Goal: Entertainment & Leisure: Browse casually

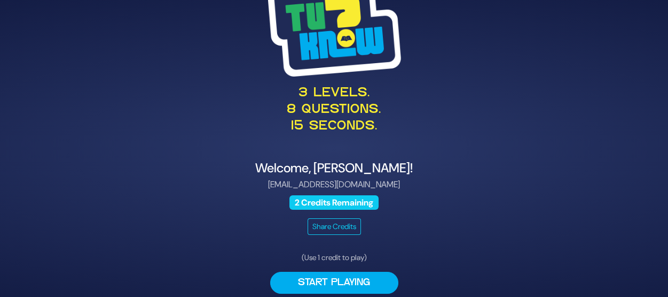
scroll to position [36, 0]
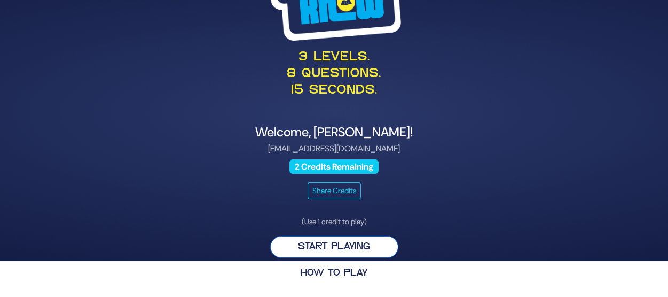
click at [334, 249] on button "Start Playing" at bounding box center [334, 247] width 128 height 22
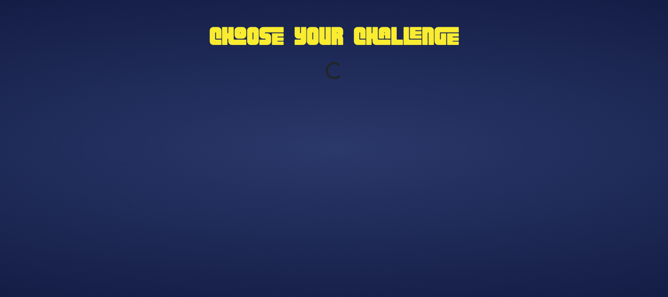
scroll to position [0, 0]
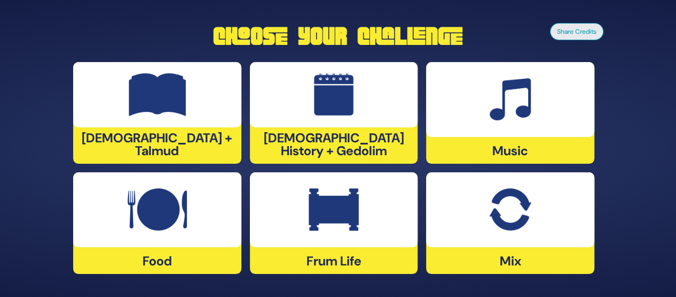
click at [345, 219] on img at bounding box center [334, 209] width 50 height 43
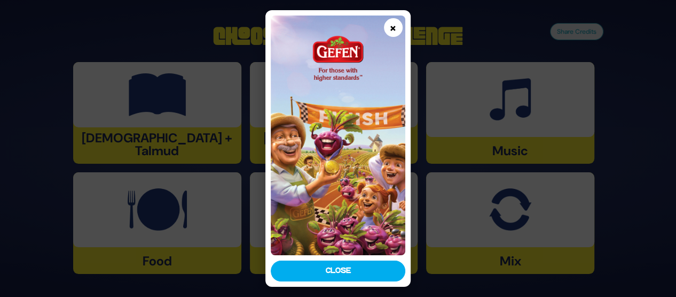
click at [391, 28] on button "×" at bounding box center [393, 27] width 19 height 19
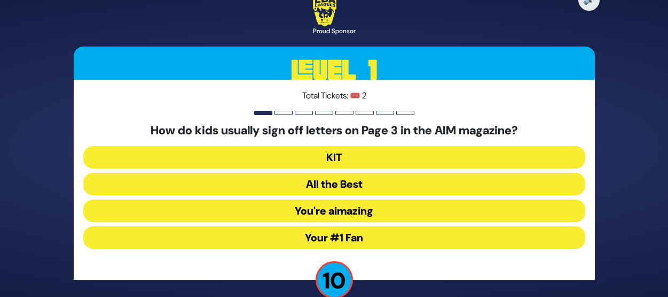
click at [341, 236] on button "Your #1 Fan" at bounding box center [334, 237] width 502 height 22
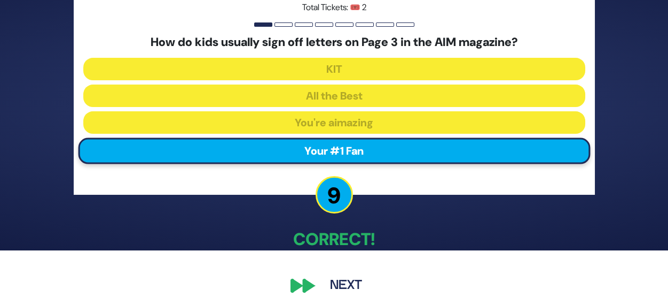
scroll to position [44, 0]
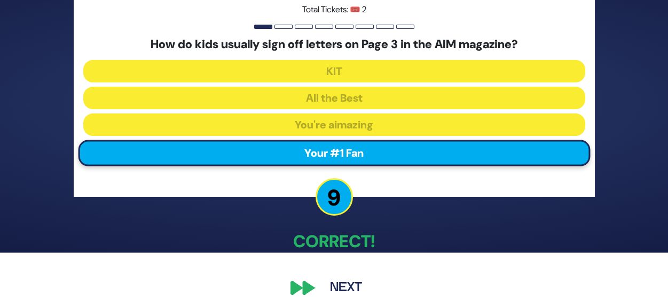
click at [347, 285] on button "Next" at bounding box center [346, 287] width 62 height 25
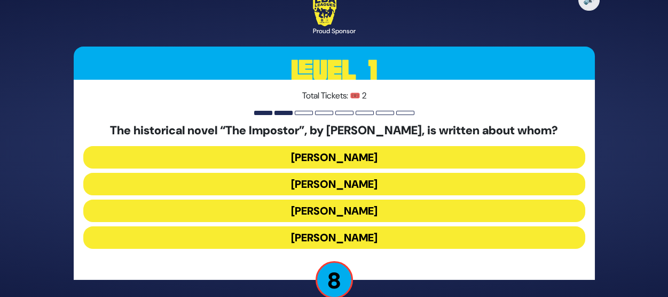
click at [332, 212] on button "Shabbesai Tzvi" at bounding box center [334, 210] width 502 height 22
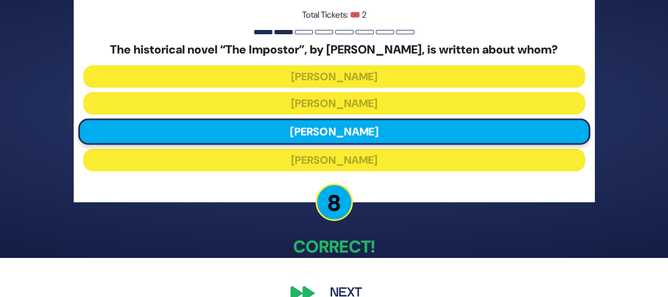
scroll to position [60, 0]
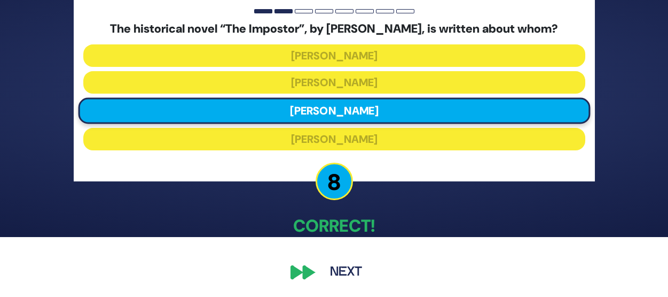
click at [339, 272] on button "Next" at bounding box center [346, 272] width 62 height 25
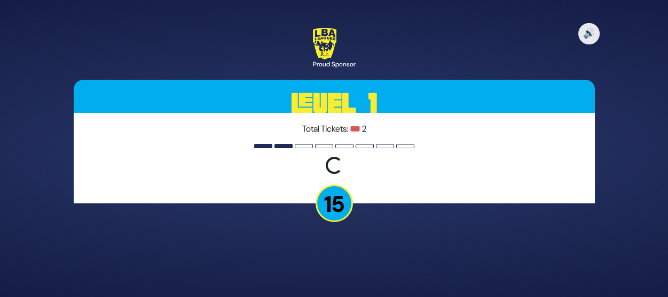
scroll to position [0, 0]
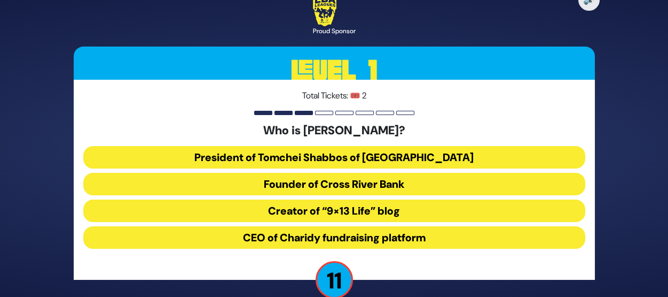
click at [331, 159] on button "President of Tomchei Shabbos of Rockland County" at bounding box center [334, 157] width 502 height 22
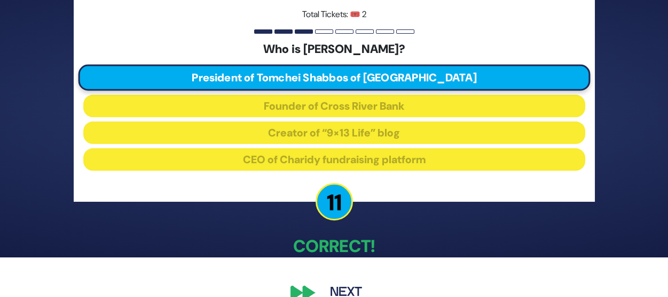
scroll to position [60, 0]
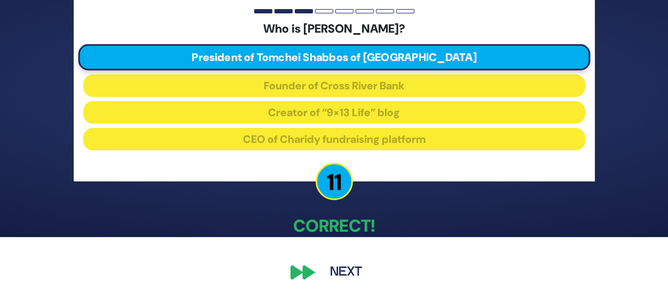
click at [344, 275] on button "Next" at bounding box center [346, 272] width 62 height 25
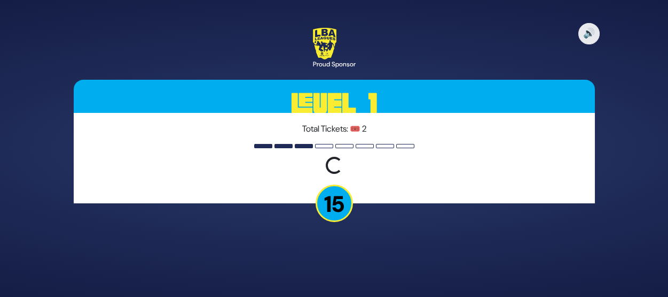
scroll to position [0, 0]
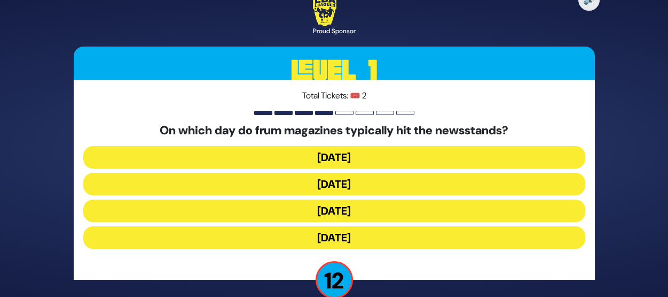
click at [342, 182] on button "Wednesday" at bounding box center [334, 184] width 502 height 22
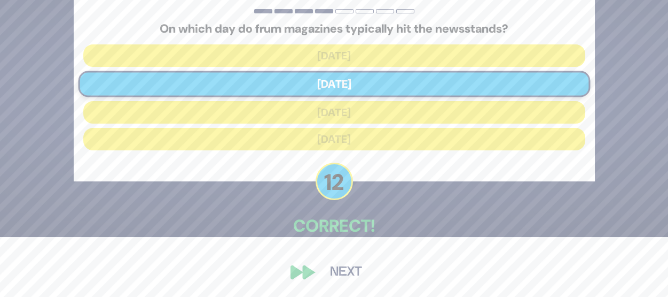
scroll to position [60, 0]
click at [349, 269] on button "Next" at bounding box center [346, 272] width 62 height 25
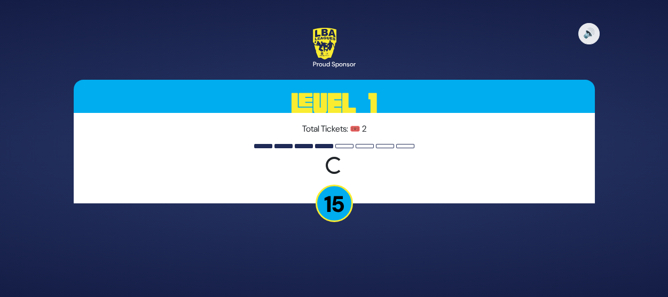
scroll to position [0, 0]
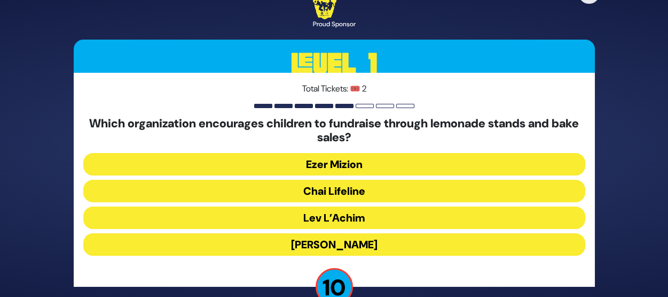
click at [326, 189] on button "Chai Lifeline" at bounding box center [334, 191] width 502 height 22
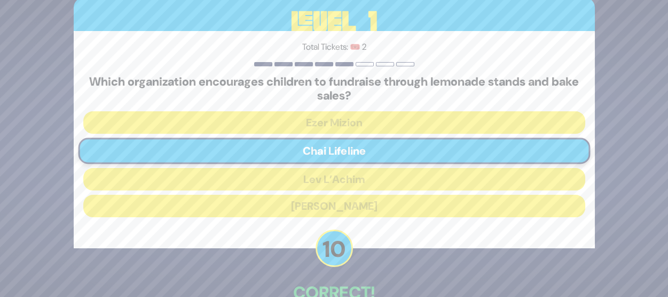
scroll to position [67, 0]
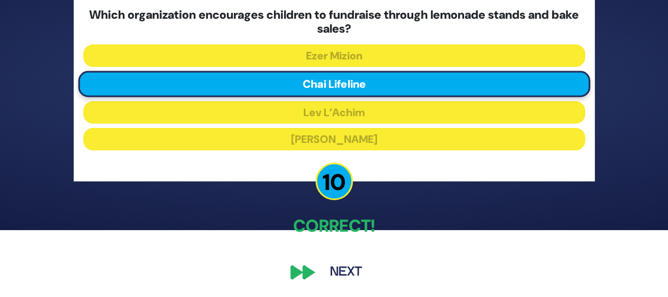
click at [350, 269] on button "Next" at bounding box center [346, 272] width 62 height 25
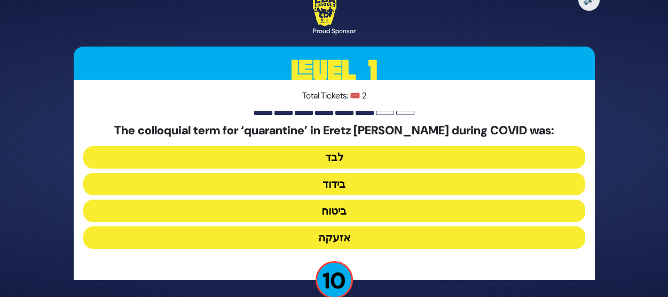
click at [332, 188] on button "בידוד" at bounding box center [334, 184] width 502 height 22
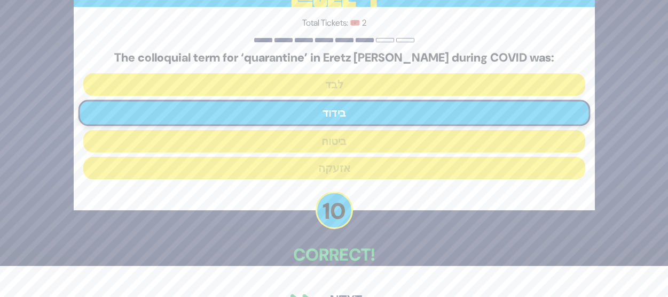
scroll to position [60, 0]
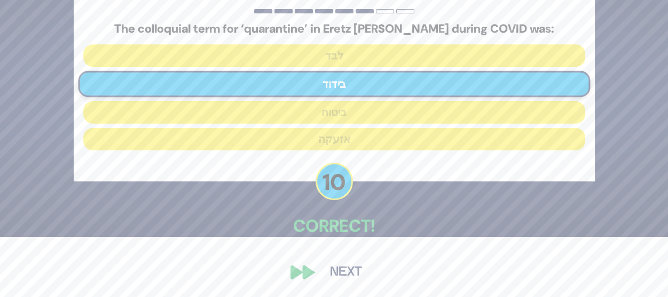
click at [345, 267] on button "Next" at bounding box center [346, 272] width 62 height 25
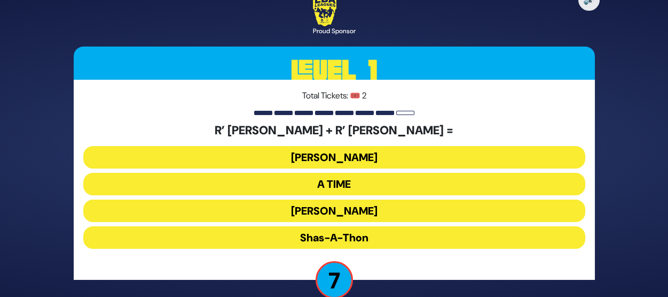
click at [328, 157] on button "Bonei Olam" at bounding box center [334, 157] width 502 height 22
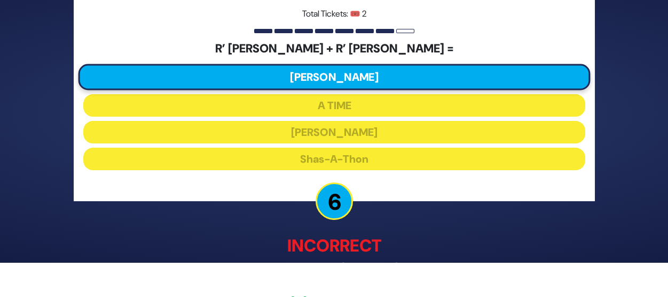
scroll to position [66, 0]
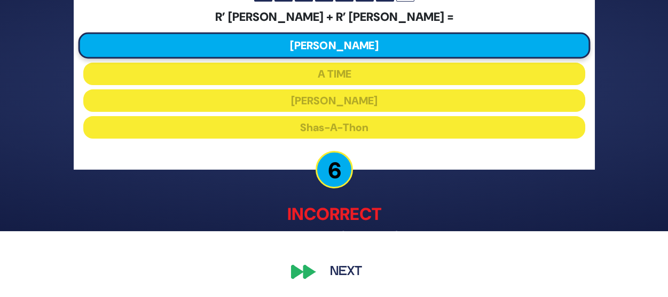
click at [341, 270] on button "Next" at bounding box center [346, 272] width 62 height 25
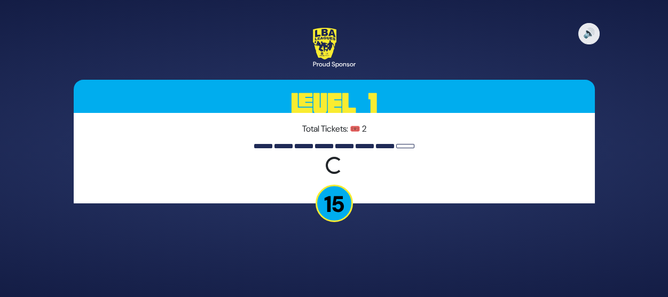
scroll to position [0, 0]
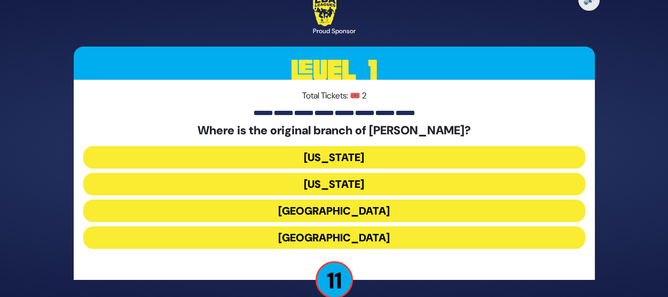
click at [334, 213] on button "London" at bounding box center [334, 210] width 502 height 22
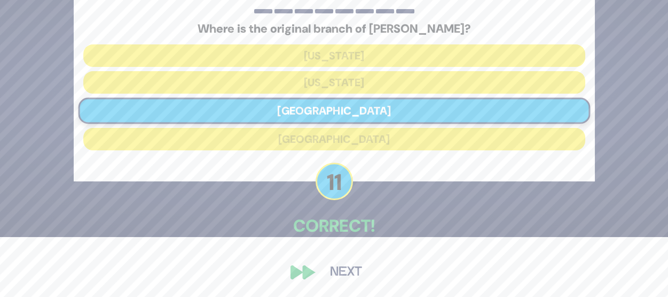
scroll to position [60, 0]
click at [345, 273] on button "Next" at bounding box center [346, 272] width 62 height 25
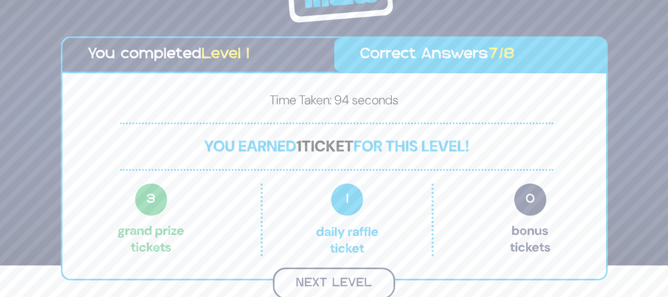
scroll to position [30, 0]
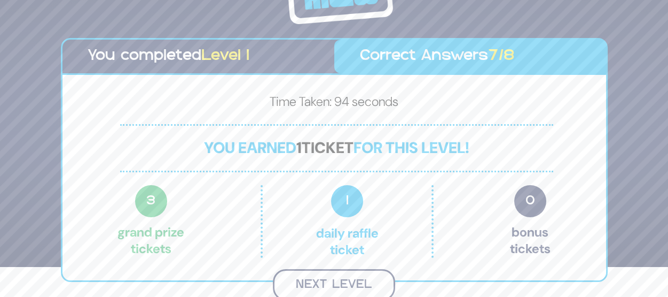
click at [344, 284] on button "Next Level" at bounding box center [334, 285] width 122 height 32
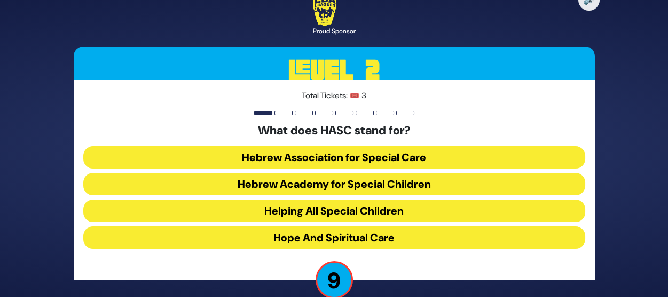
click at [337, 186] on button "Hebrew Academy for Special Children" at bounding box center [334, 184] width 502 height 22
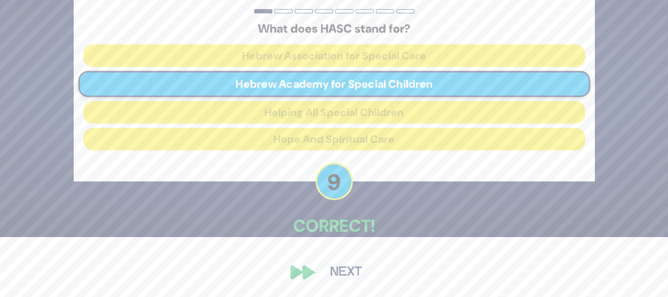
scroll to position [60, 0]
click at [352, 268] on button "Next" at bounding box center [346, 272] width 62 height 25
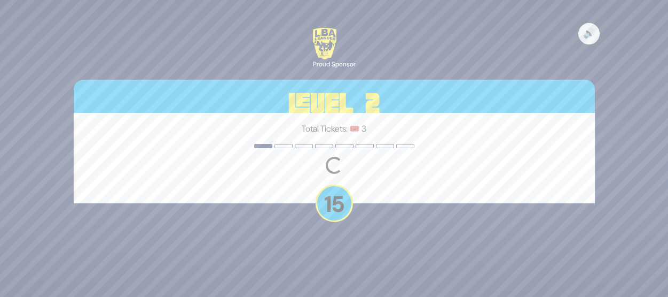
scroll to position [0, 0]
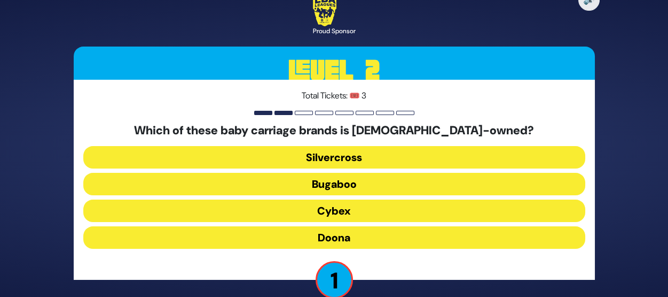
click at [337, 180] on button "Bugaboo" at bounding box center [334, 184] width 502 height 22
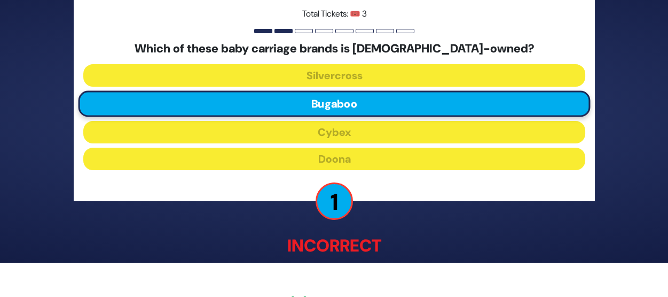
scroll to position [66, 0]
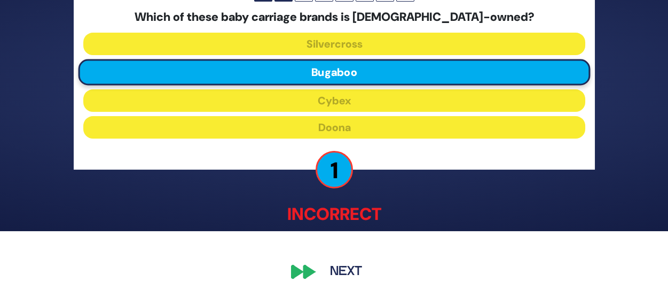
click at [343, 269] on button "Next" at bounding box center [346, 272] width 62 height 25
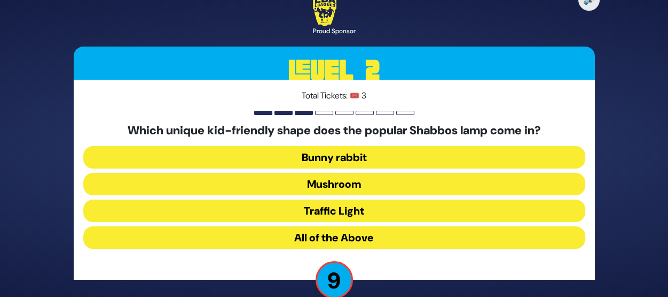
click at [331, 184] on button "Mushroom" at bounding box center [334, 184] width 502 height 22
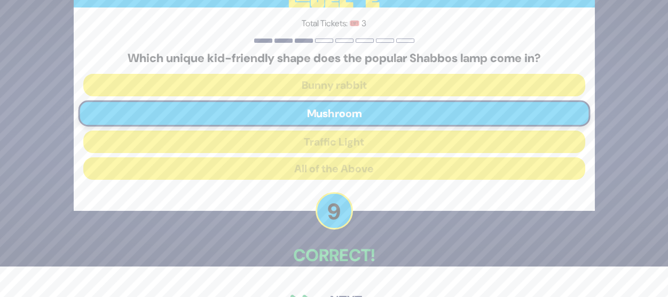
scroll to position [60, 0]
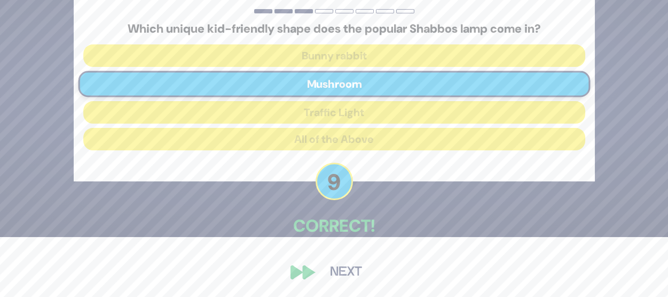
click at [347, 270] on button "Next" at bounding box center [346, 272] width 62 height 25
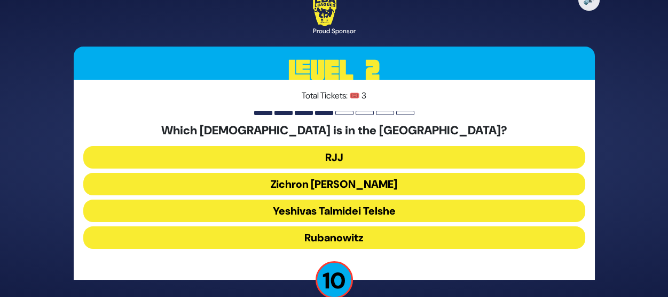
click at [331, 210] on button "Yeshivas Talmidei Telshe" at bounding box center [334, 210] width 502 height 22
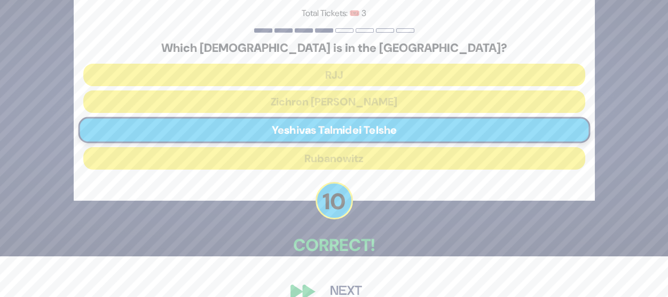
scroll to position [60, 0]
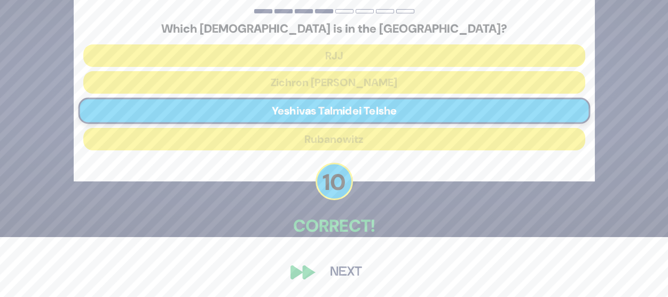
click at [344, 269] on button "Next" at bounding box center [346, 272] width 62 height 25
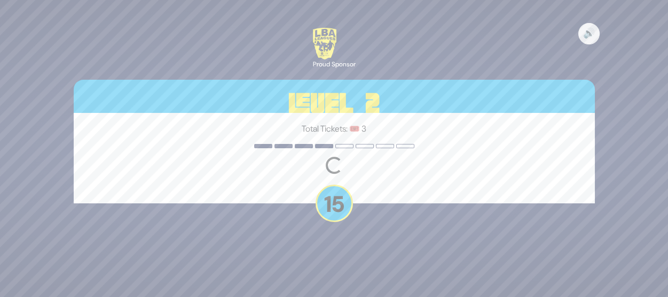
scroll to position [0, 0]
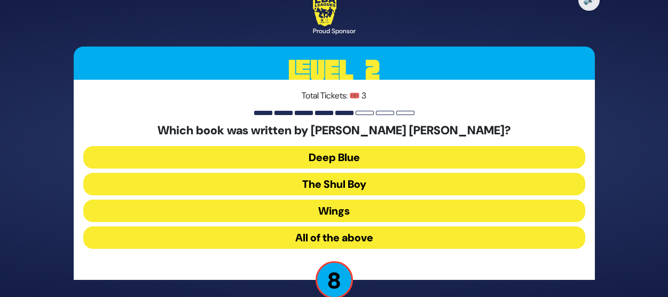
click at [340, 236] on button "All of the above" at bounding box center [334, 237] width 502 height 22
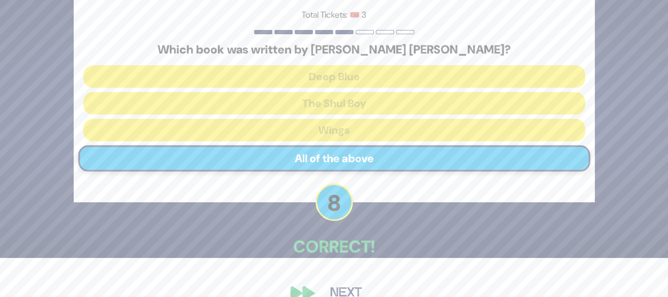
scroll to position [60, 0]
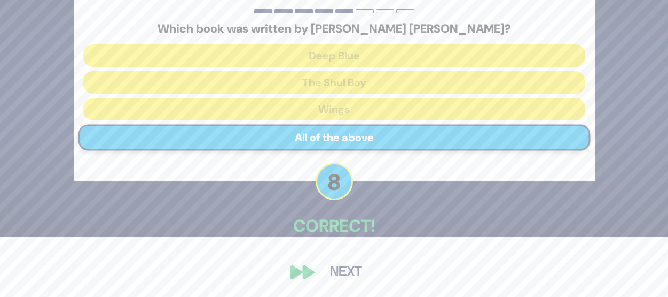
click at [347, 264] on button "Next" at bounding box center [346, 272] width 62 height 25
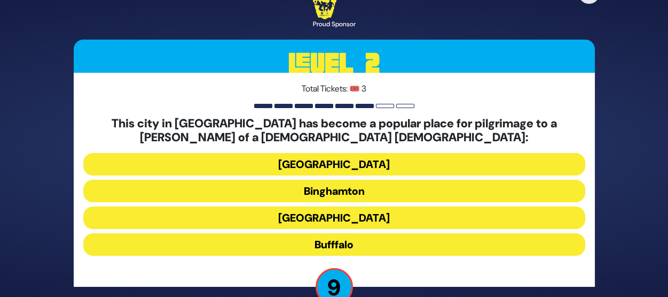
click at [340, 241] on button "Bufffalo" at bounding box center [334, 244] width 502 height 22
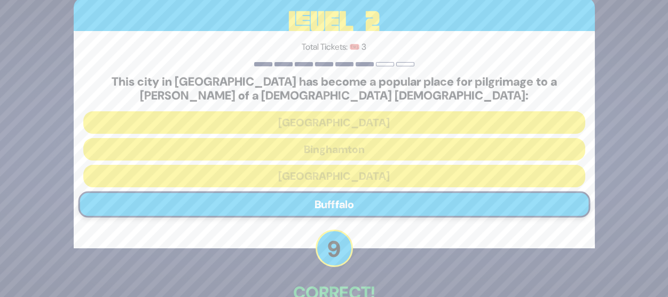
scroll to position [67, 0]
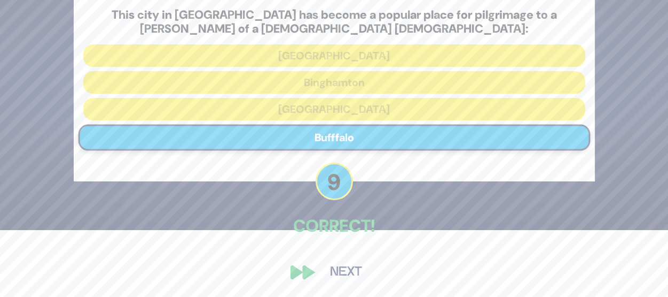
click at [353, 265] on button "Next" at bounding box center [346, 272] width 62 height 25
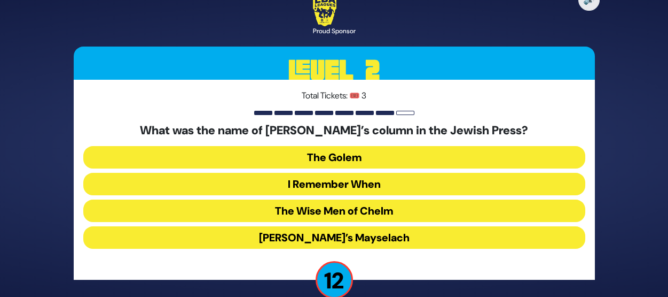
click at [342, 183] on button "I Remember When" at bounding box center [334, 184] width 502 height 22
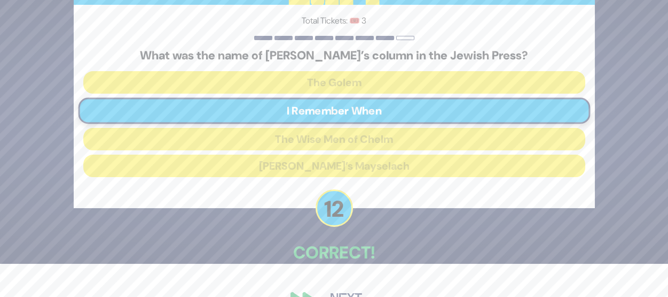
scroll to position [60, 0]
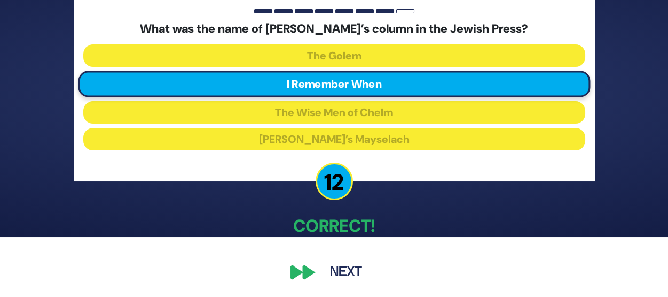
click at [345, 269] on button "Next" at bounding box center [346, 272] width 62 height 25
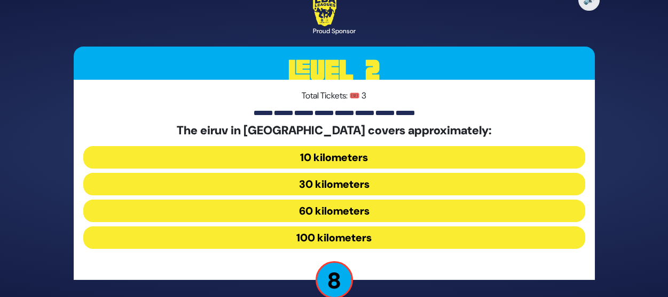
click at [332, 185] on button "30 kilometers" at bounding box center [334, 184] width 502 height 22
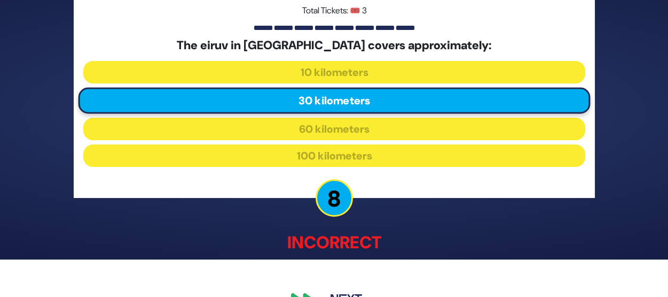
scroll to position [66, 0]
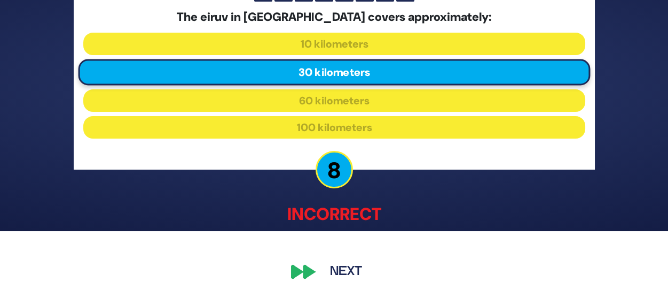
click at [349, 271] on button "Next" at bounding box center [346, 272] width 62 height 25
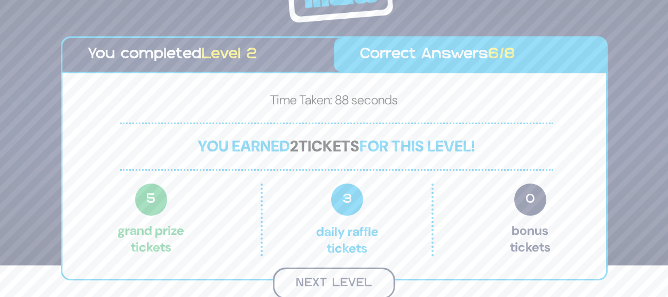
scroll to position [30, 0]
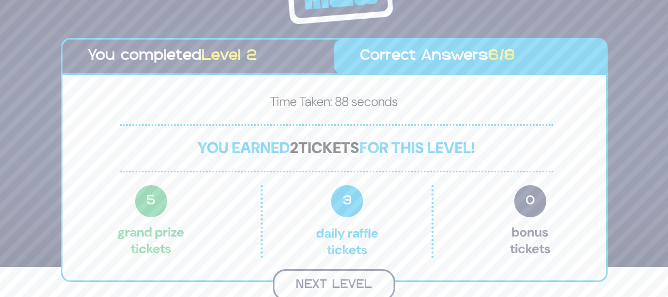
click at [338, 284] on button "Next Level" at bounding box center [334, 285] width 122 height 32
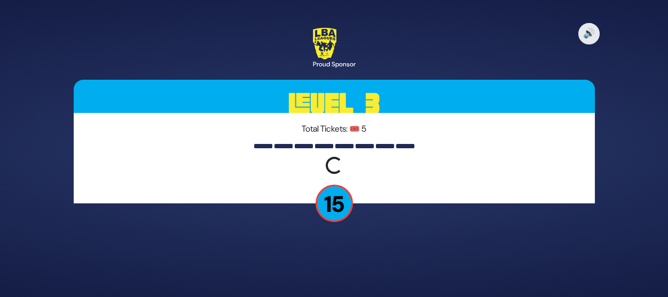
scroll to position [0, 0]
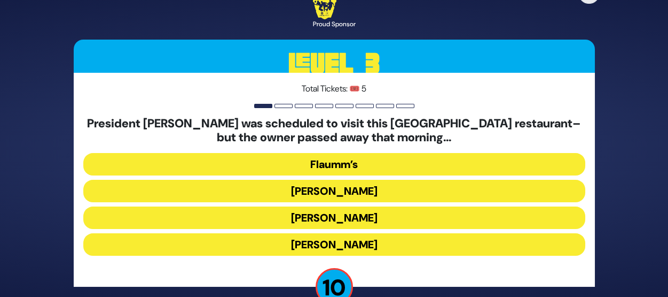
click at [334, 215] on button "Gottlieb’s" at bounding box center [334, 217] width 502 height 22
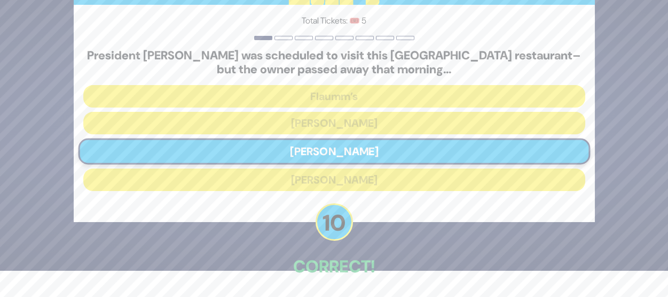
scroll to position [67, 0]
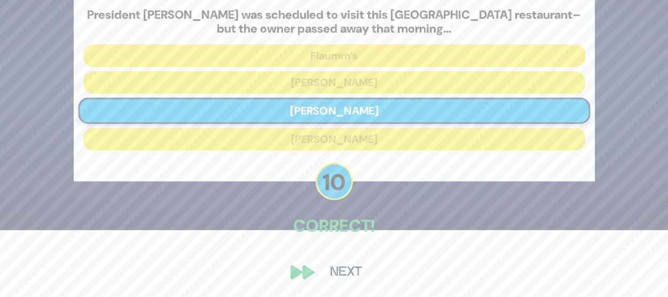
click at [346, 269] on button "Next" at bounding box center [346, 272] width 62 height 25
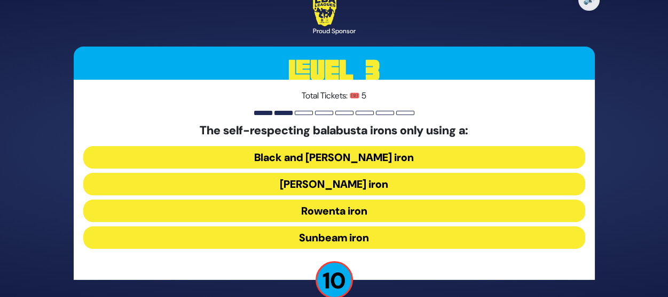
click at [333, 212] on button "Rowenta iron" at bounding box center [334, 210] width 502 height 22
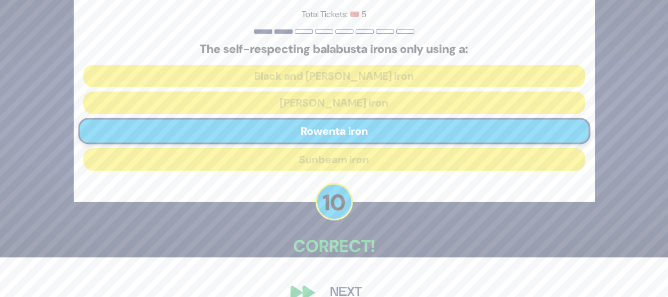
scroll to position [60, 0]
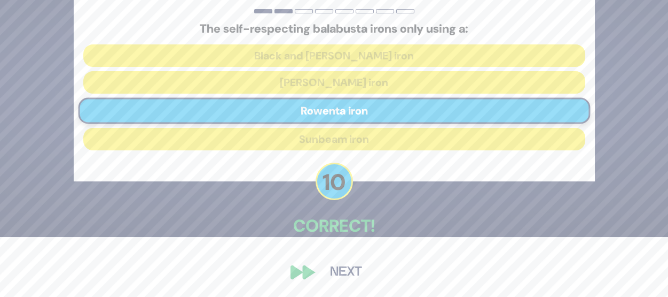
click at [352, 264] on button "Next" at bounding box center [346, 272] width 62 height 25
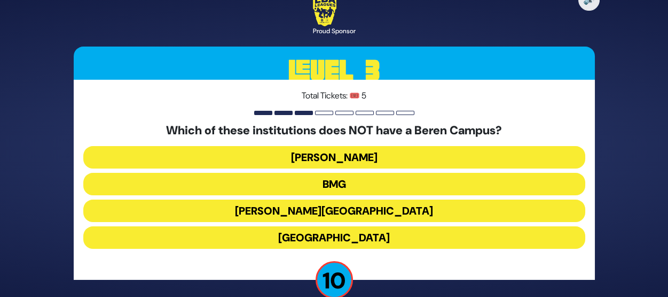
click at [331, 184] on button "BMG" at bounding box center [334, 184] width 502 height 22
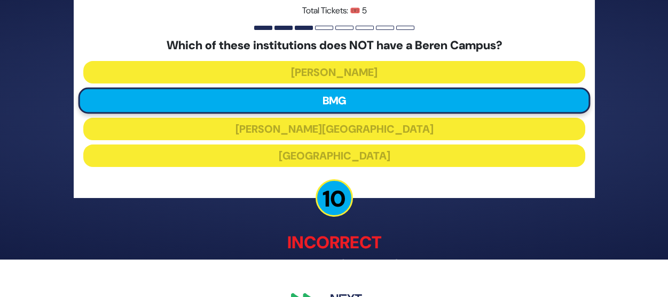
scroll to position [66, 0]
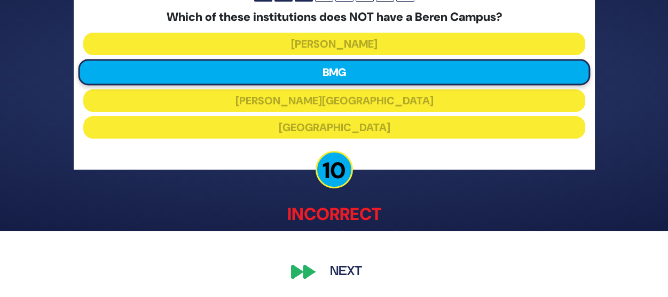
click at [338, 269] on button "Next" at bounding box center [346, 272] width 62 height 25
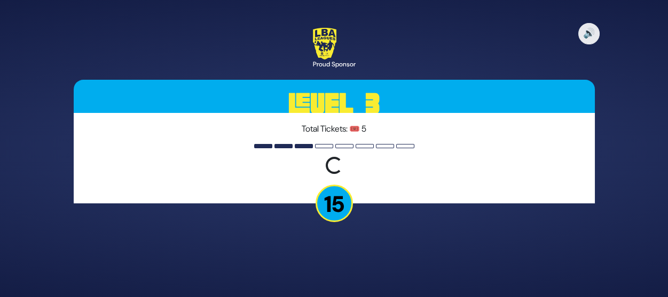
scroll to position [0, 0]
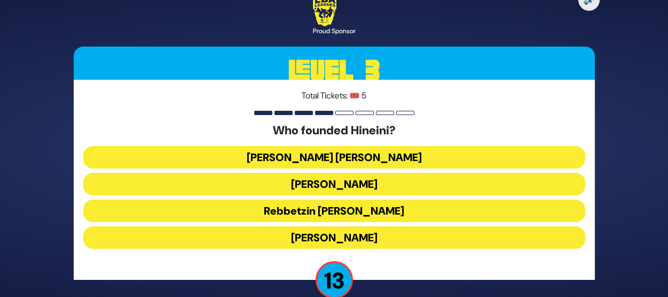
click at [332, 182] on button "Rebbetzin Esther Jungreis" at bounding box center [334, 184] width 502 height 22
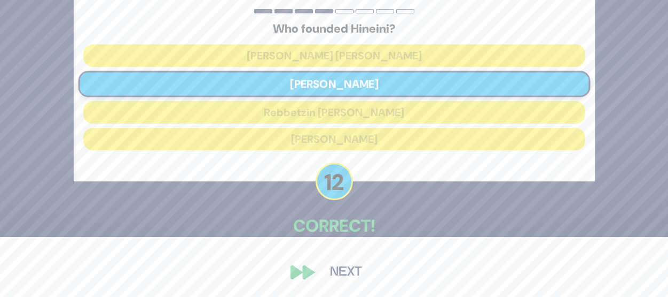
scroll to position [60, 0]
click at [339, 269] on button "Next" at bounding box center [346, 272] width 62 height 25
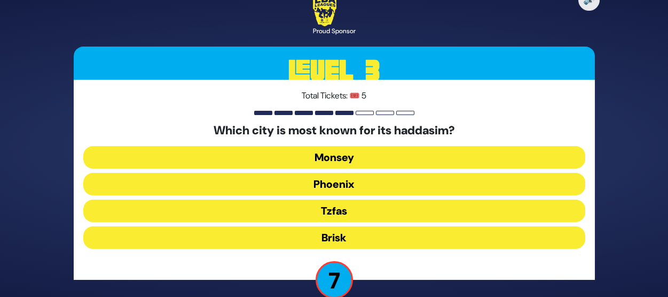
click at [332, 207] on button "Tzfas" at bounding box center [334, 210] width 502 height 22
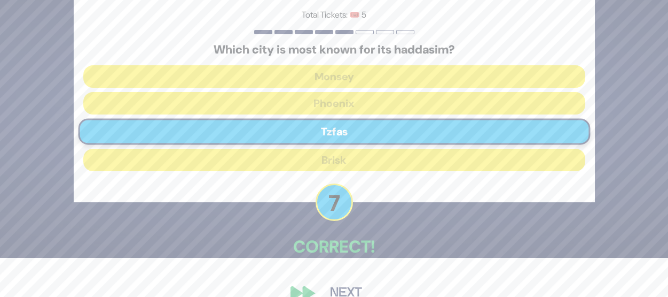
scroll to position [60, 0]
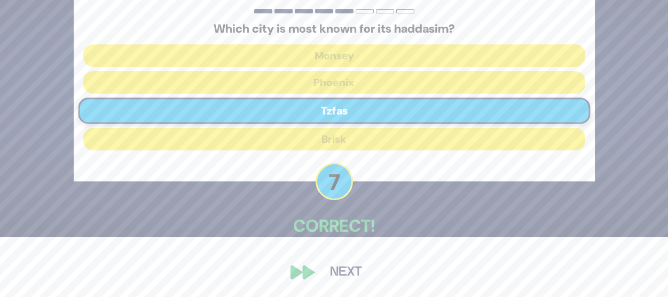
click at [354, 268] on button "Next" at bounding box center [346, 272] width 62 height 25
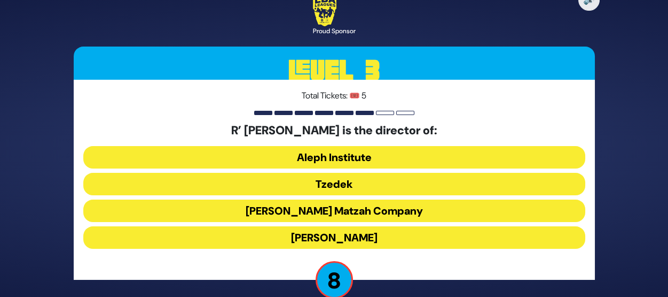
click at [334, 235] on button "Bonei Olam" at bounding box center [334, 237] width 502 height 22
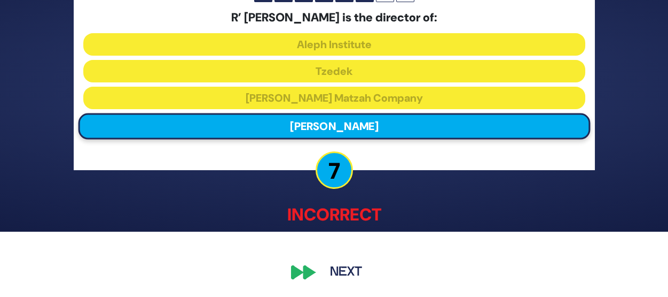
scroll to position [66, 0]
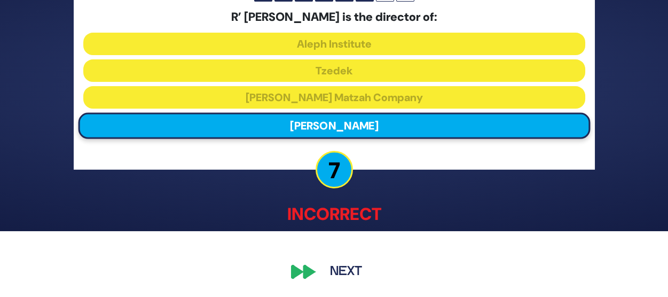
click at [355, 267] on button "Next" at bounding box center [346, 272] width 62 height 25
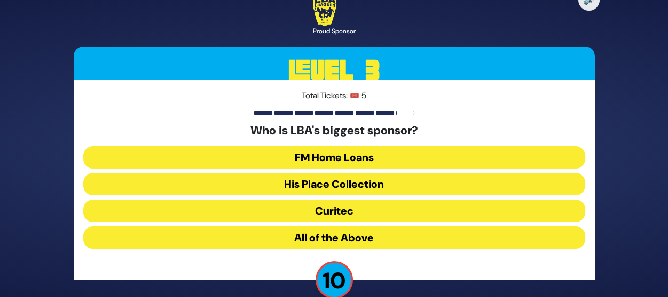
click at [337, 236] on button "All of the Above" at bounding box center [334, 237] width 502 height 22
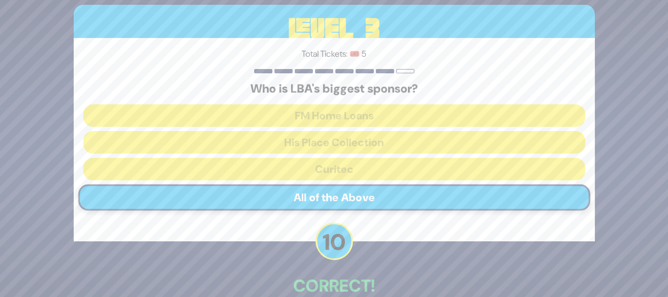
scroll to position [60, 0]
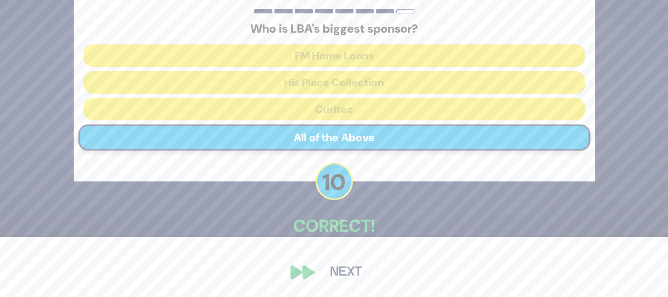
click at [346, 270] on button "Next" at bounding box center [346, 272] width 62 height 25
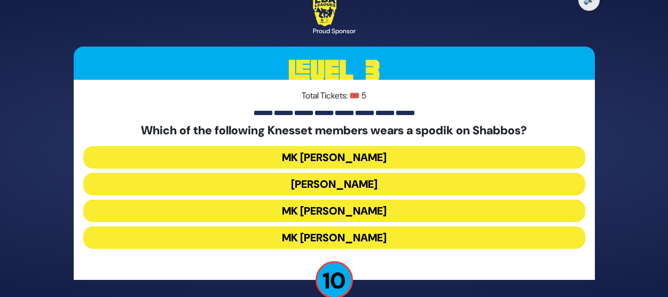
click at [339, 177] on button "MK Meir Porush" at bounding box center [334, 184] width 502 height 22
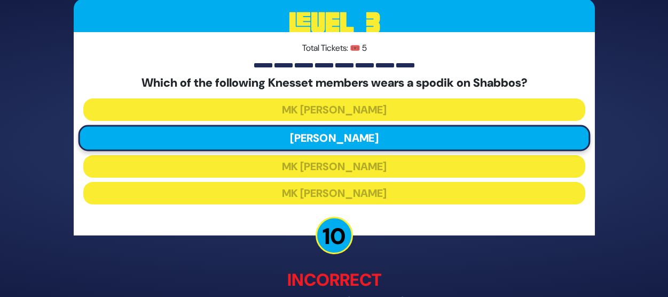
scroll to position [66, 0]
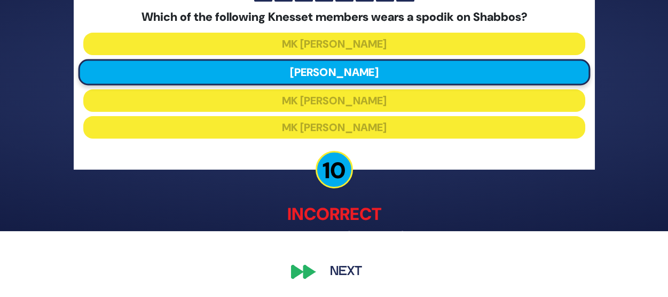
click at [347, 267] on button "Next" at bounding box center [346, 272] width 62 height 25
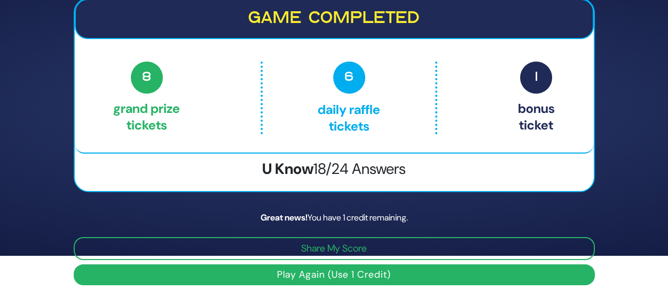
click at [334, 273] on button "Play Again (Use 1 Credit)" at bounding box center [334, 274] width 521 height 21
click at [307, 272] on button "Play Again (Use 1 Credit)" at bounding box center [334, 274] width 521 height 21
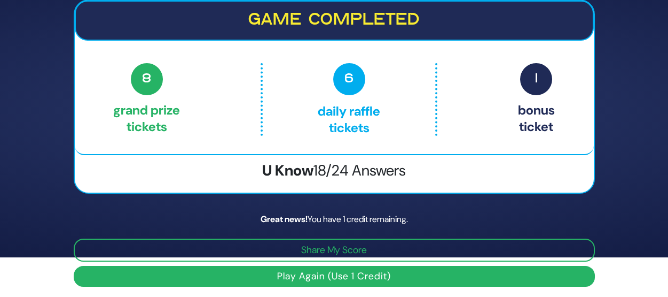
scroll to position [38, 0]
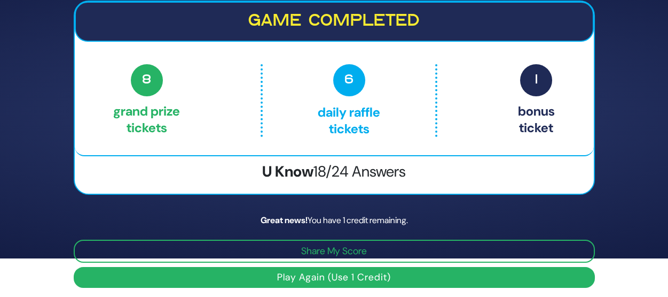
click at [321, 274] on button "Play Again (Use 1 Credit)" at bounding box center [334, 277] width 521 height 21
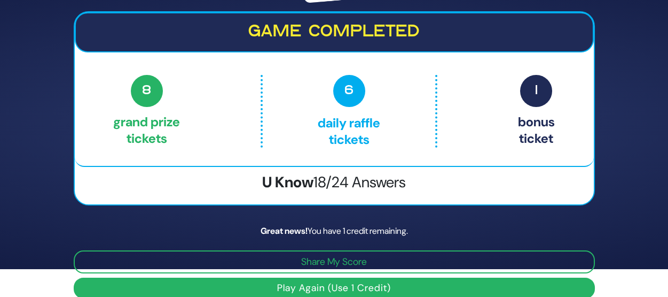
scroll to position [41, 0]
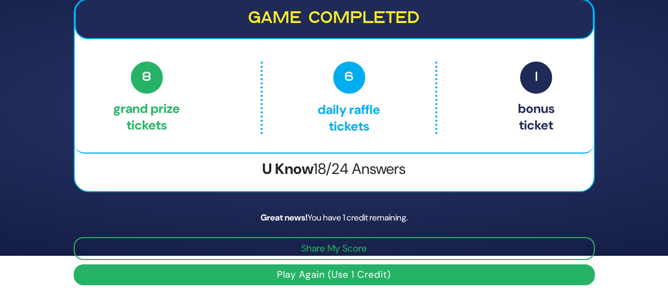
click at [344, 268] on button "Play Again (Use 1 Credit)" at bounding box center [334, 274] width 521 height 21
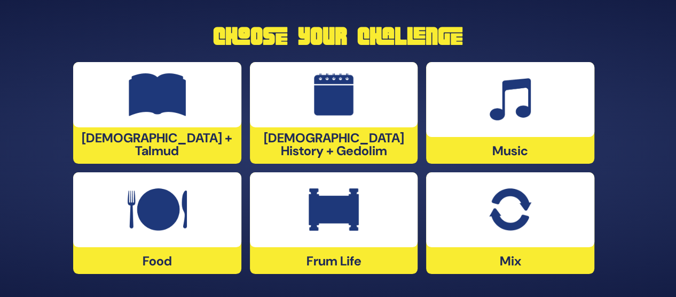
click at [151, 220] on img at bounding box center [157, 209] width 59 height 43
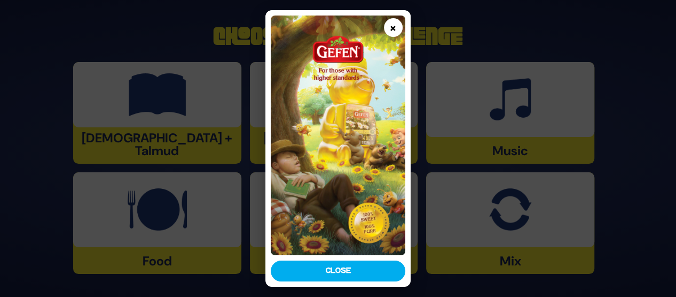
click at [396, 24] on button "×" at bounding box center [393, 27] width 19 height 19
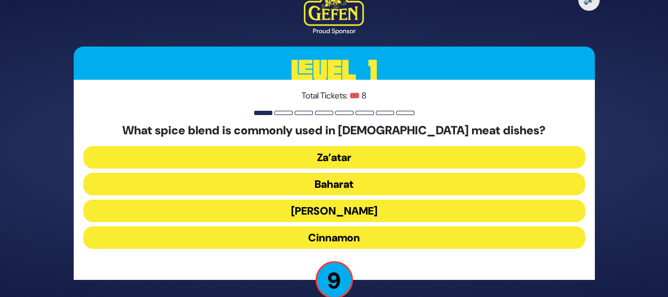
click at [338, 155] on button "Za’atar" at bounding box center [334, 157] width 502 height 22
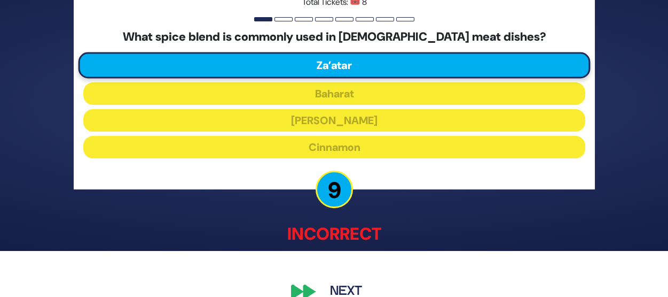
scroll to position [66, 0]
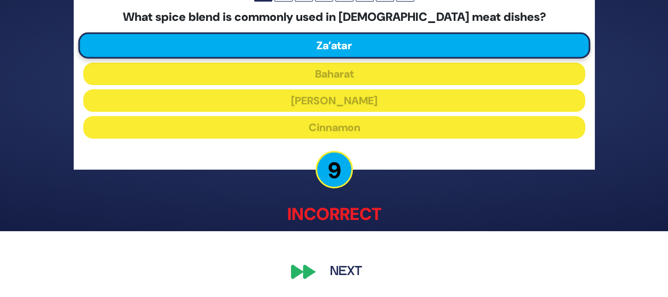
click at [348, 266] on button "Next" at bounding box center [346, 272] width 62 height 25
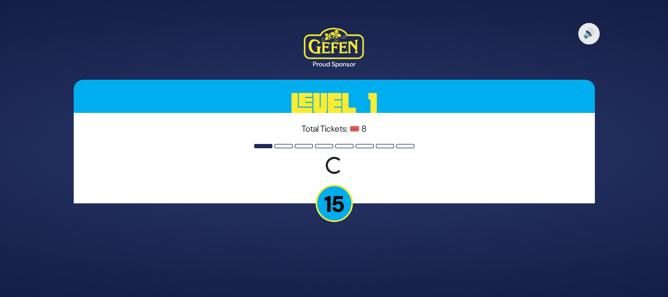
scroll to position [0, 0]
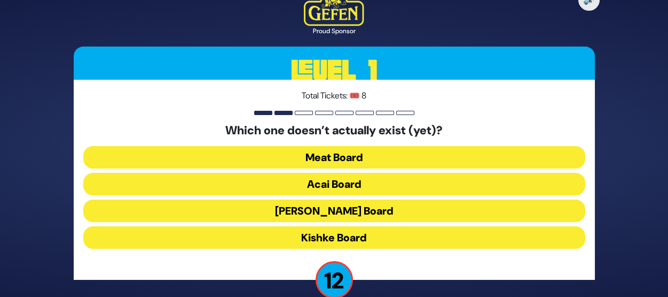
click at [351, 232] on button "Kishke Board" at bounding box center [334, 237] width 502 height 22
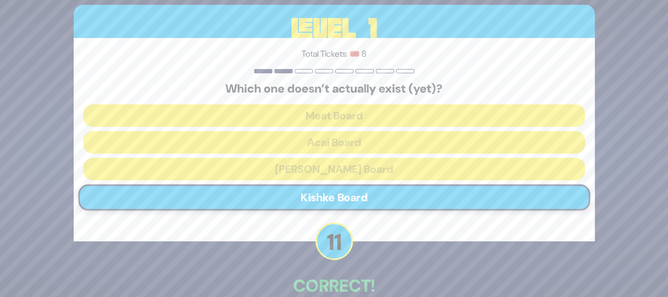
scroll to position [60, 0]
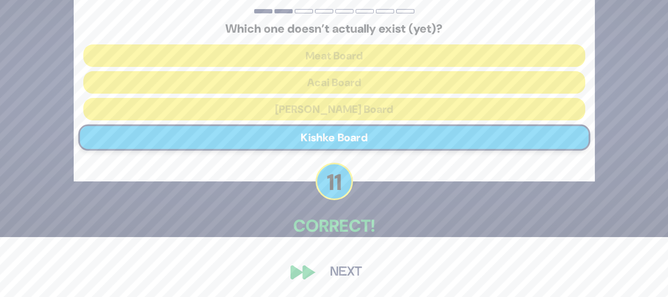
click at [351, 272] on button "Next" at bounding box center [346, 272] width 62 height 25
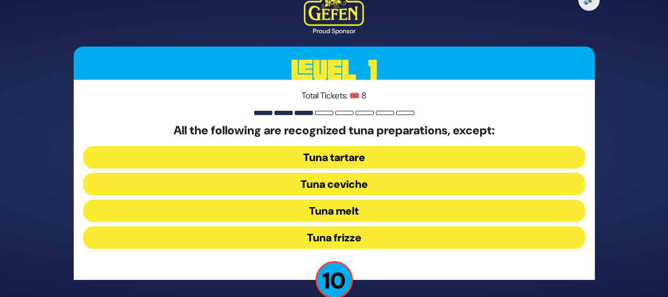
click at [334, 233] on button "Tuna frizze" at bounding box center [334, 237] width 502 height 22
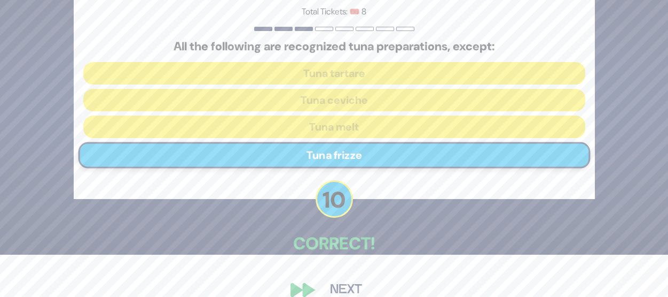
scroll to position [60, 0]
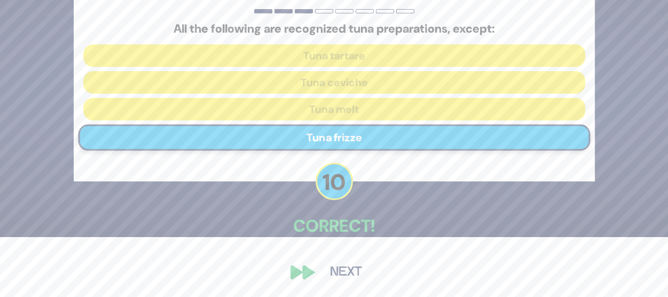
click at [338, 274] on button "Next" at bounding box center [346, 272] width 62 height 25
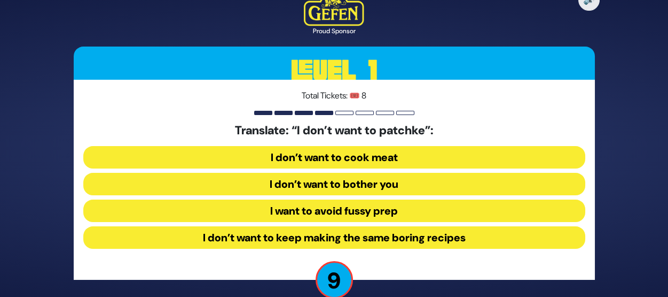
click at [347, 211] on button "I want to avoid fussy prep" at bounding box center [334, 210] width 502 height 22
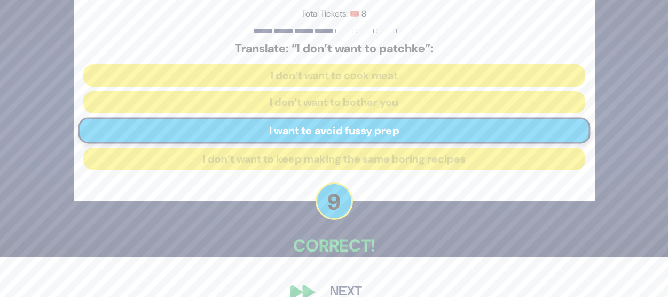
scroll to position [60, 0]
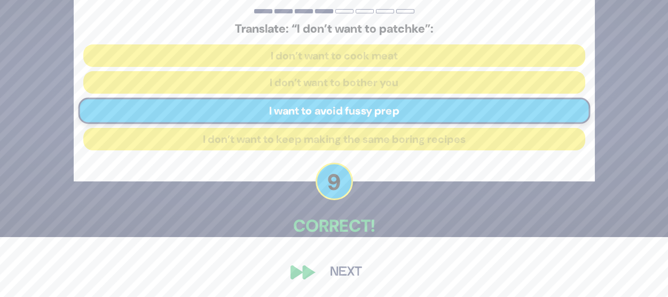
click at [347, 270] on button "Next" at bounding box center [346, 272] width 62 height 25
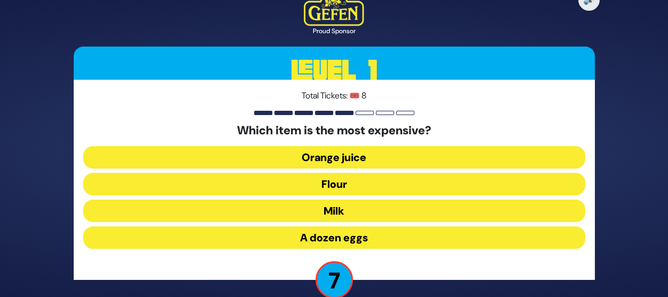
click at [334, 160] on button "Orange juice" at bounding box center [334, 157] width 502 height 22
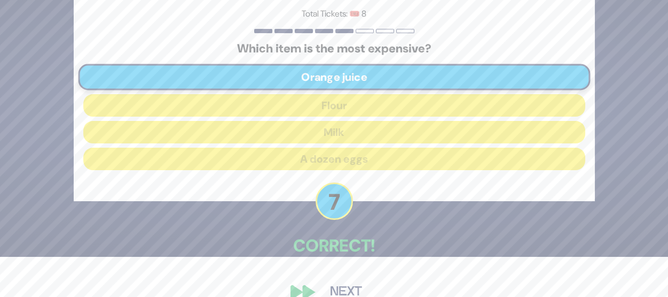
scroll to position [60, 0]
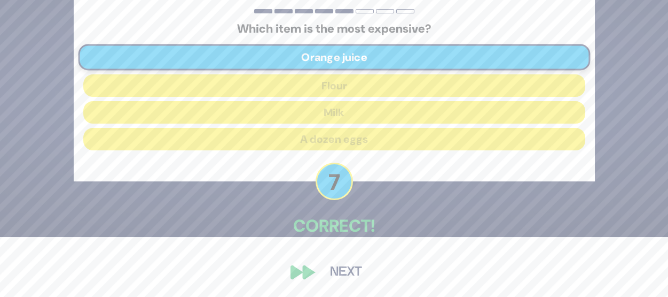
click at [345, 275] on button "Next" at bounding box center [346, 272] width 62 height 25
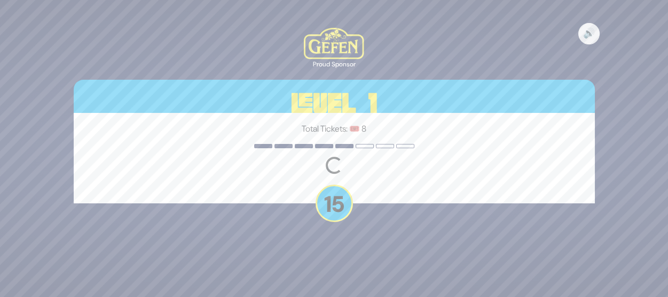
scroll to position [0, 0]
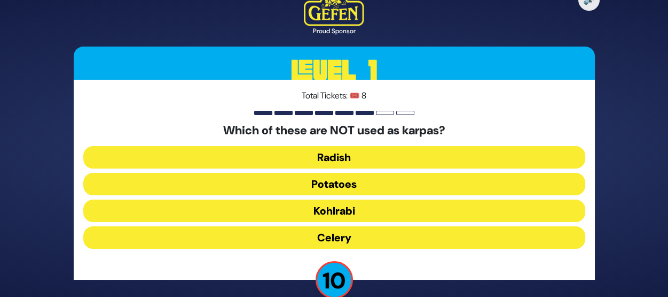
click at [341, 212] on button "Kohlrabi" at bounding box center [334, 210] width 502 height 22
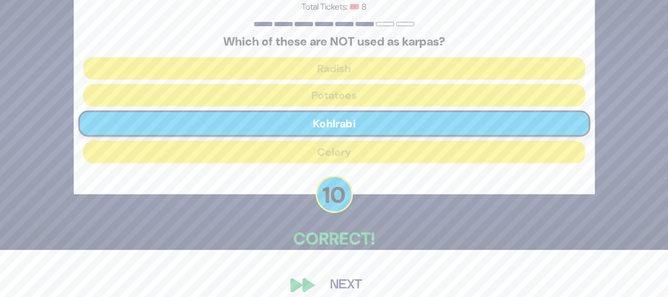
scroll to position [60, 0]
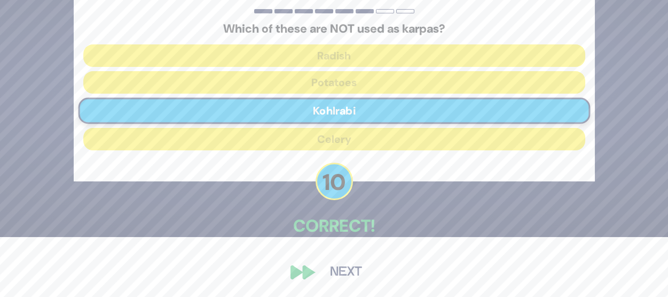
click at [352, 271] on button "Next" at bounding box center [346, 272] width 62 height 25
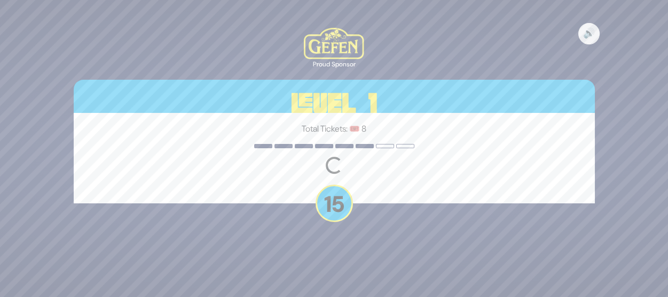
scroll to position [0, 0]
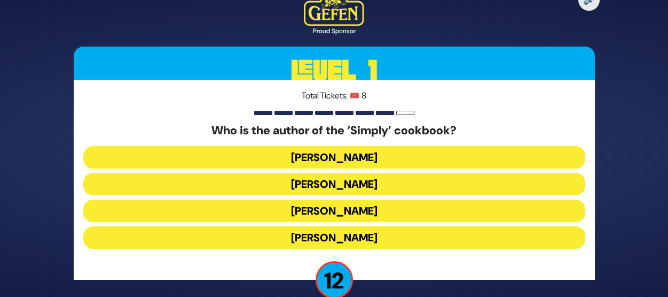
click at [356, 236] on button "[PERSON_NAME]" at bounding box center [334, 237] width 502 height 22
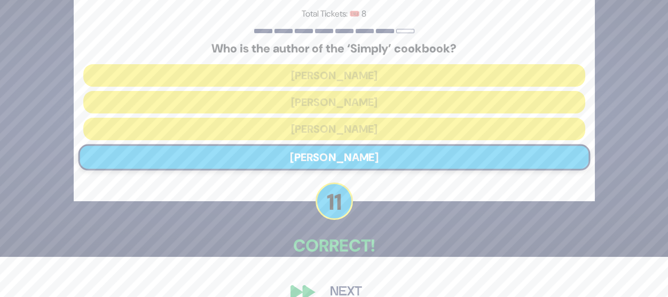
scroll to position [60, 0]
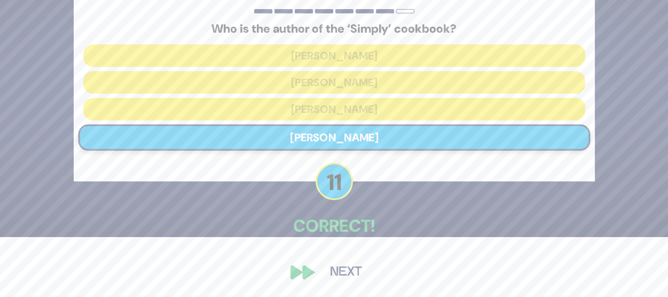
click at [352, 269] on button "Next" at bounding box center [346, 272] width 62 height 25
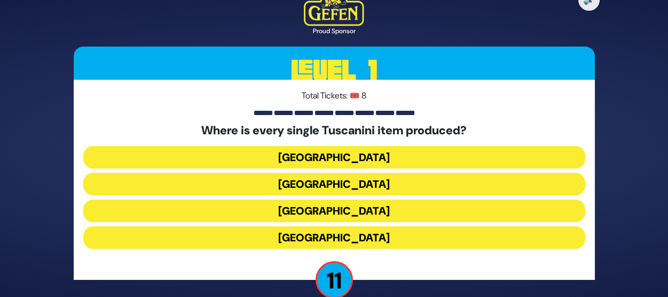
click at [330, 204] on button "[GEOGRAPHIC_DATA]" at bounding box center [334, 210] width 502 height 22
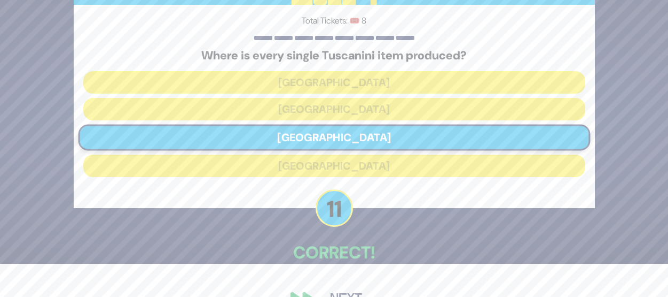
scroll to position [60, 0]
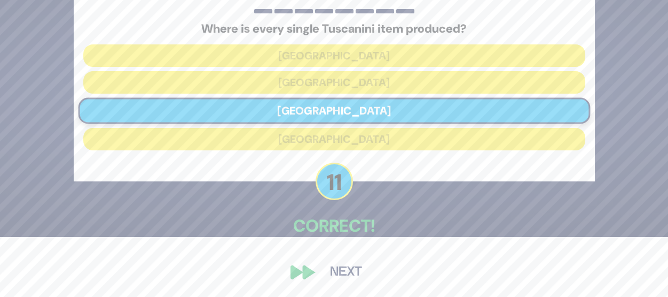
click at [344, 268] on button "Next" at bounding box center [346, 272] width 62 height 25
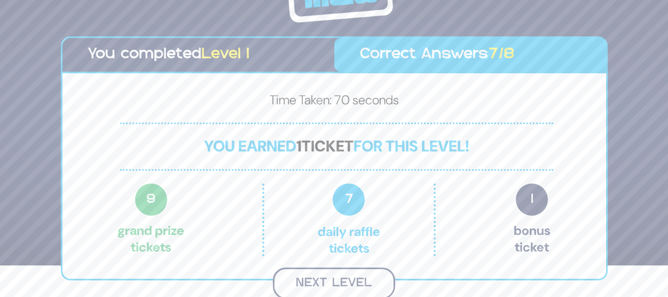
scroll to position [30, 0]
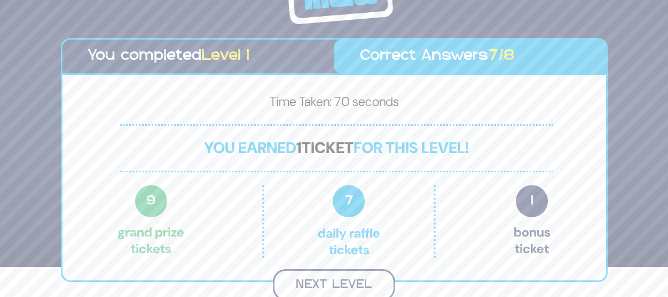
click at [334, 283] on button "Next Level" at bounding box center [334, 285] width 122 height 32
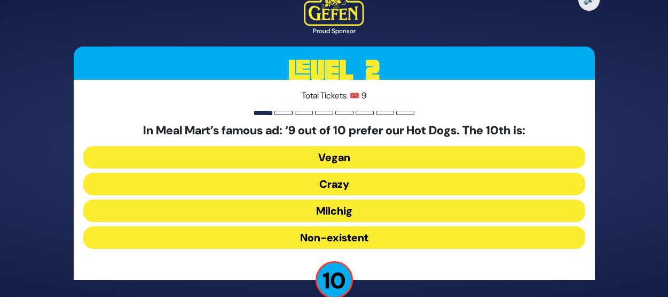
click at [339, 217] on button "Milchig" at bounding box center [334, 210] width 502 height 22
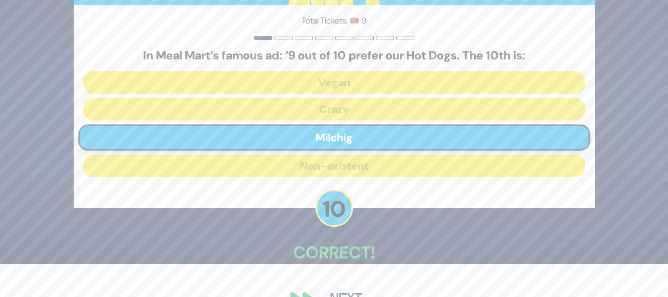
scroll to position [60, 0]
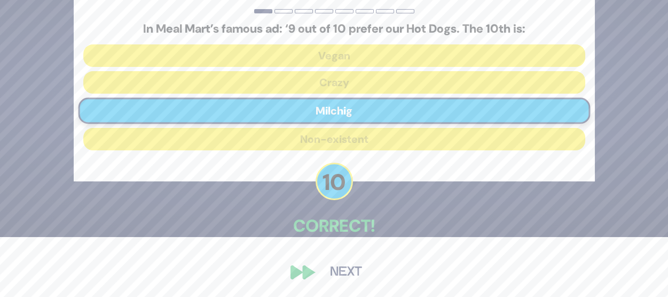
click at [346, 268] on button "Next" at bounding box center [346, 272] width 62 height 25
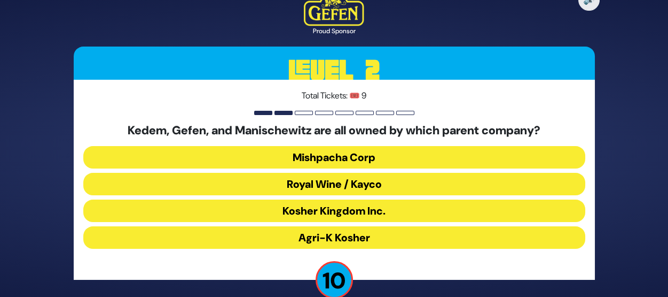
click at [315, 183] on button "Royal Wine / Kayco" at bounding box center [334, 184] width 502 height 22
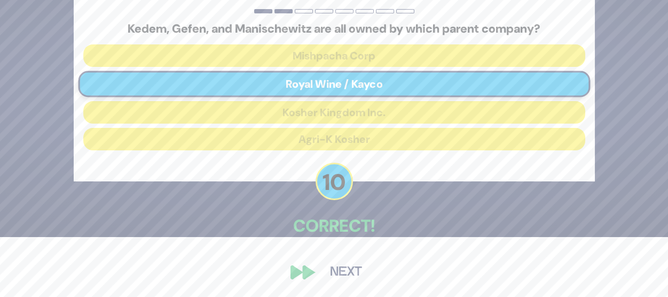
scroll to position [60, 0]
click at [354, 266] on button "Next" at bounding box center [346, 272] width 62 height 25
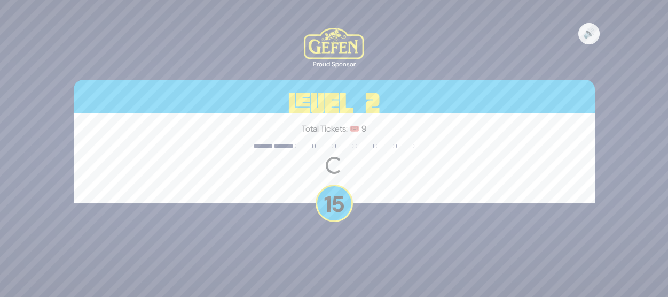
scroll to position [0, 0]
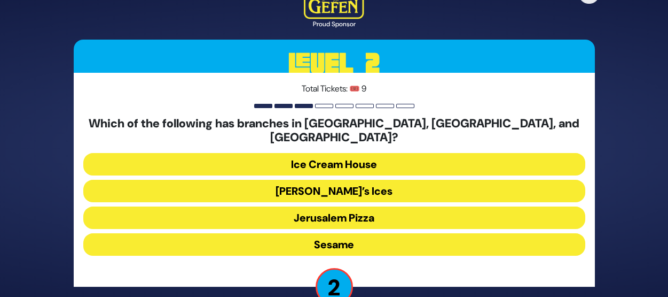
click at [332, 182] on button "[PERSON_NAME]’s Ices" at bounding box center [334, 191] width 502 height 22
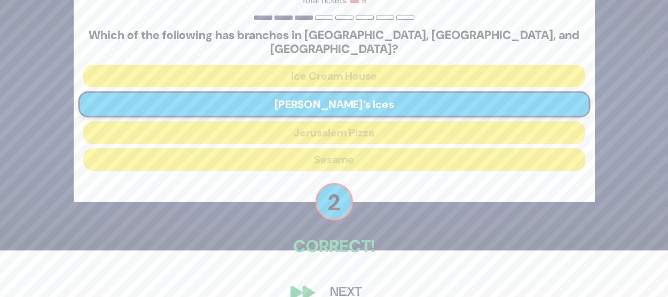
scroll to position [60, 0]
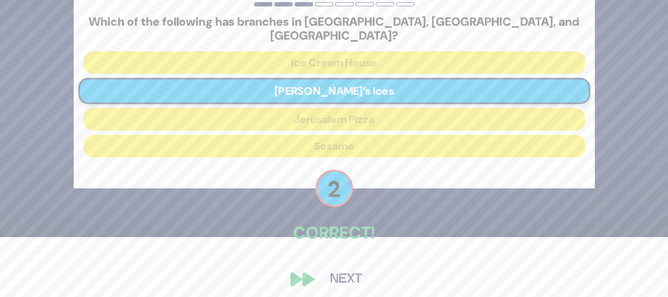
click at [353, 270] on button "Next" at bounding box center [346, 279] width 62 height 25
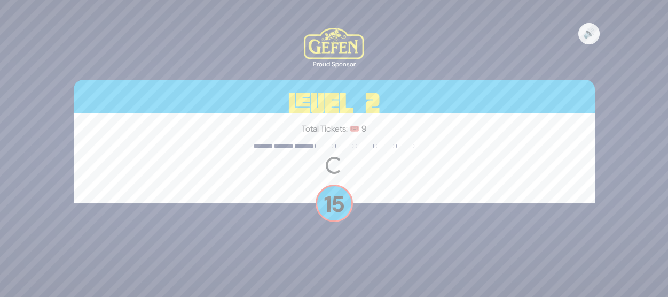
scroll to position [0, 0]
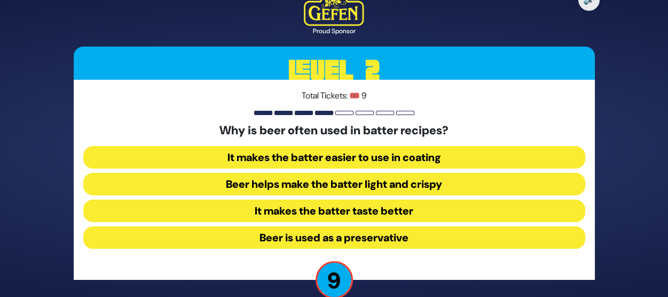
click at [330, 184] on button "Beer helps make the batter light and crispy" at bounding box center [334, 184] width 502 height 22
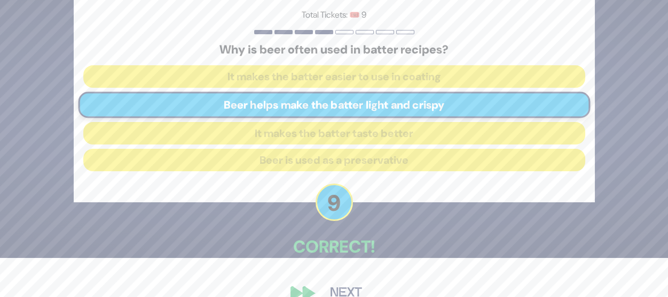
scroll to position [60, 0]
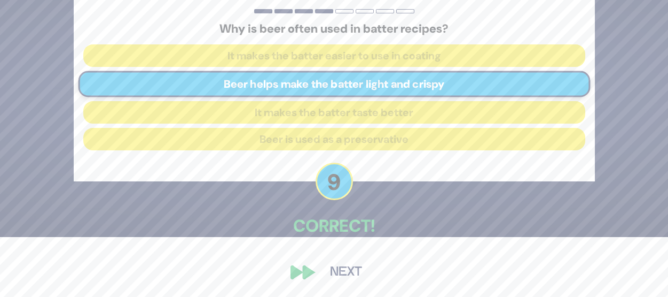
click at [350, 266] on button "Next" at bounding box center [346, 272] width 62 height 25
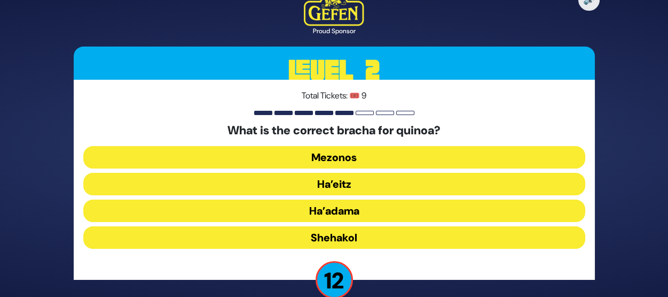
click at [342, 205] on button "Ha’adama" at bounding box center [334, 210] width 502 height 22
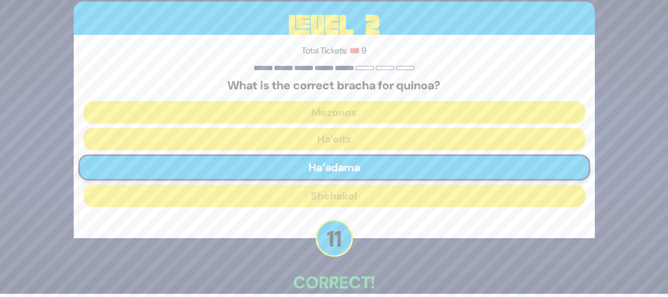
scroll to position [60, 0]
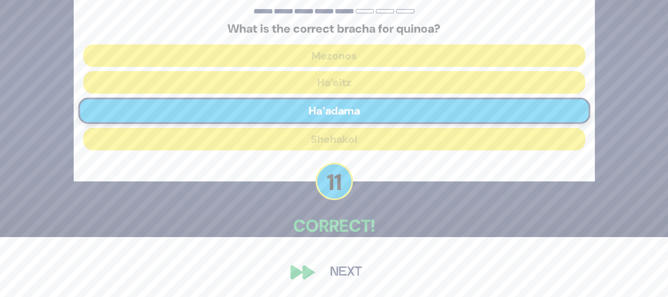
click at [346, 268] on button "Next" at bounding box center [346, 272] width 62 height 25
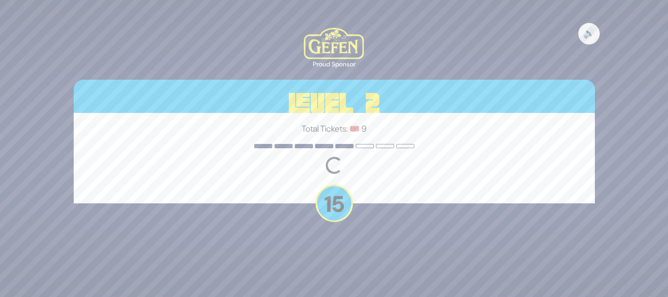
scroll to position [0, 0]
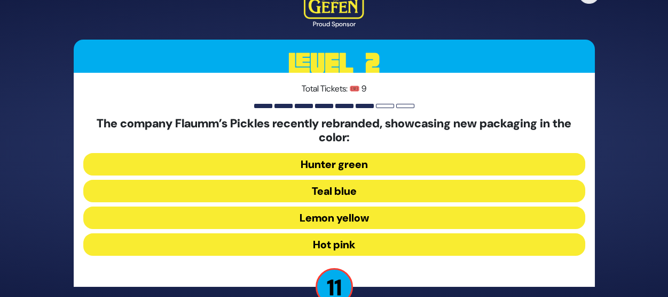
click at [331, 240] on button "Hot pink" at bounding box center [334, 244] width 502 height 22
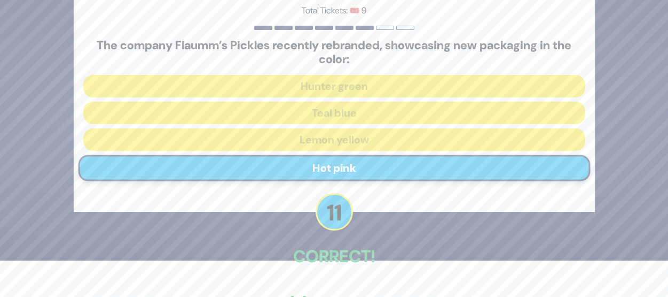
scroll to position [67, 0]
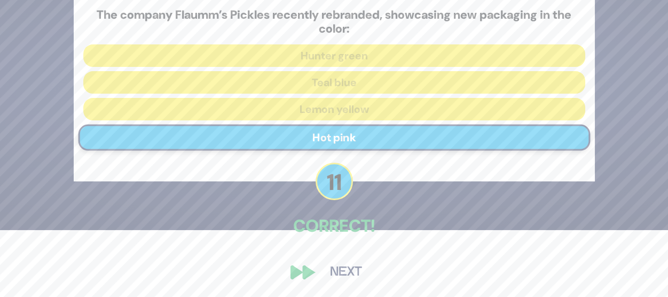
click at [350, 267] on button "Next" at bounding box center [346, 272] width 62 height 25
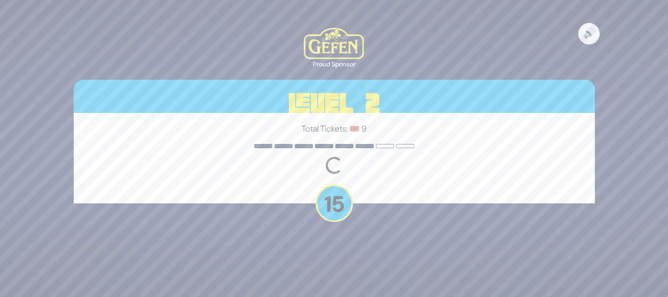
scroll to position [0, 0]
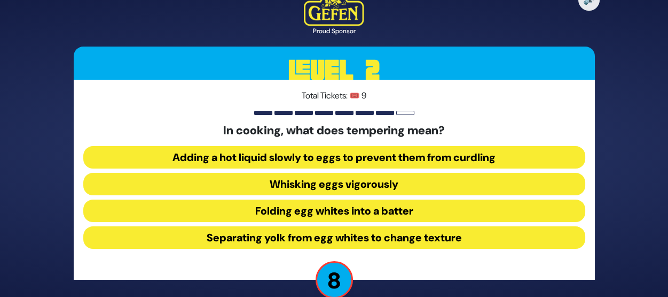
click at [354, 154] on button "Adding a hot liquid slowly to eggs to prevent them from curdling" at bounding box center [334, 157] width 502 height 22
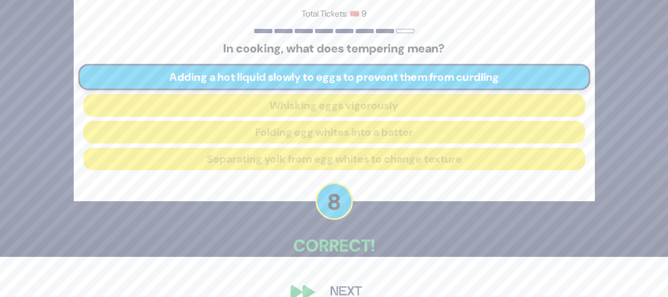
scroll to position [60, 0]
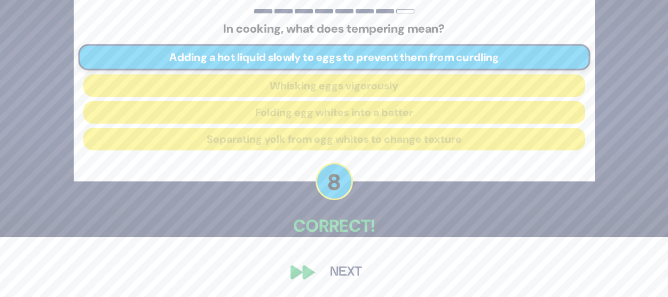
click at [341, 269] on button "Next" at bounding box center [346, 272] width 62 height 25
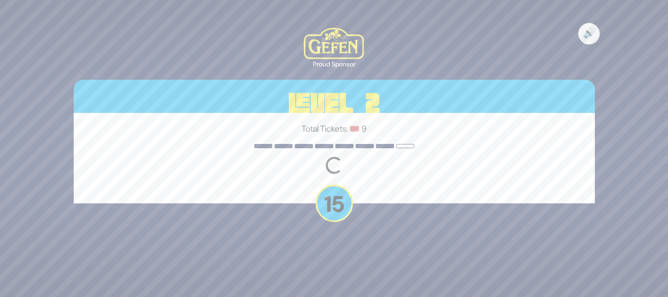
scroll to position [0, 0]
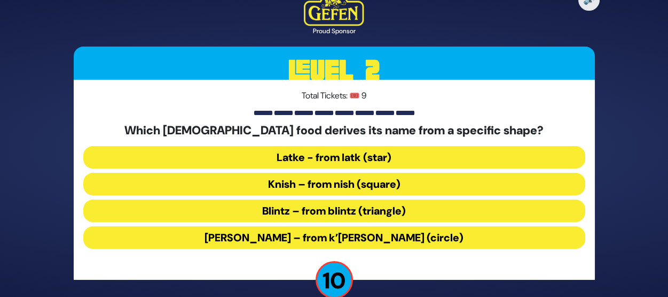
click at [320, 209] on button "Blintz – from blintz (triangle)" at bounding box center [334, 210] width 502 height 22
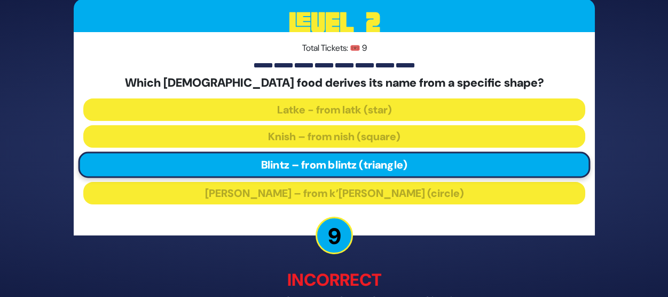
scroll to position [66, 0]
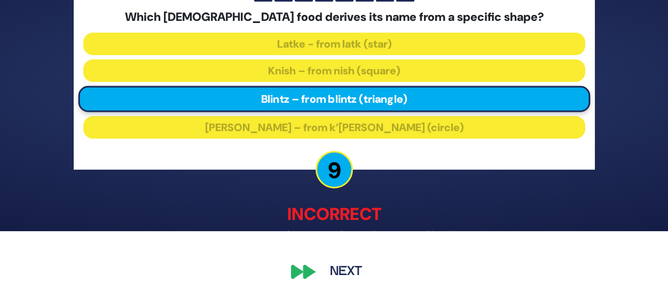
click at [349, 272] on button "Next" at bounding box center [346, 272] width 62 height 25
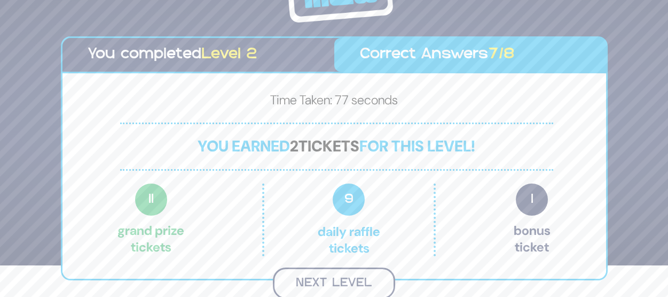
scroll to position [30, 0]
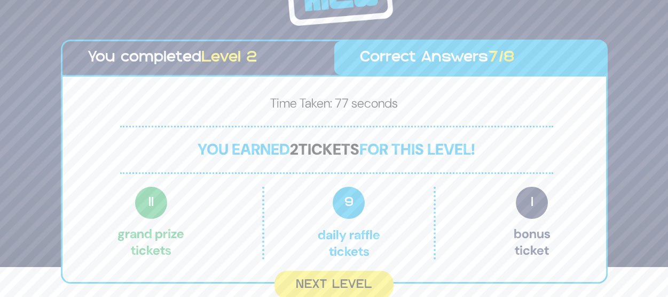
click at [329, 282] on button "Next Level" at bounding box center [334, 284] width 119 height 28
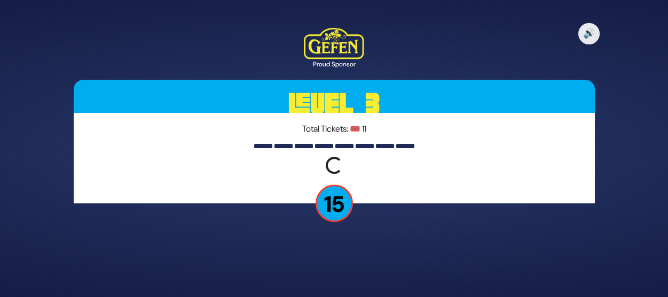
scroll to position [0, 0]
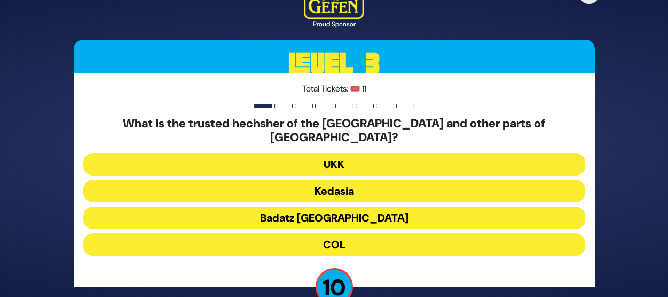
click at [327, 206] on button "Badatz [GEOGRAPHIC_DATA]" at bounding box center [334, 217] width 502 height 22
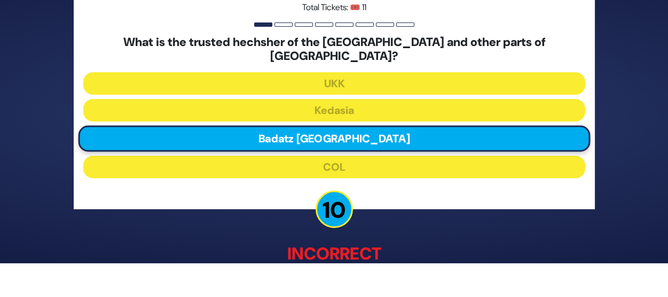
scroll to position [66, 0]
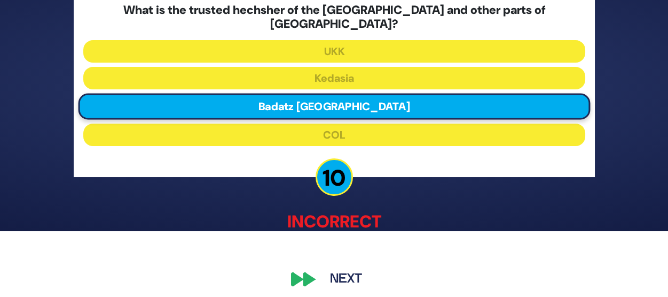
click at [351, 269] on button "Next" at bounding box center [346, 279] width 62 height 25
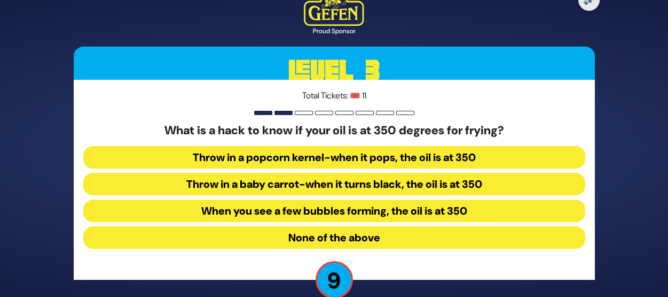
click at [334, 154] on button "Throw in a popcorn kernel-when it pops, the oil is at 350" at bounding box center [334, 157] width 502 height 22
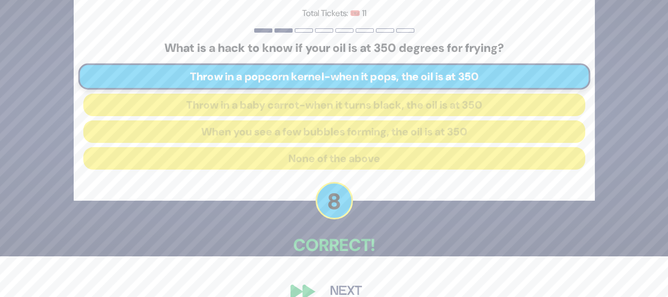
scroll to position [60, 0]
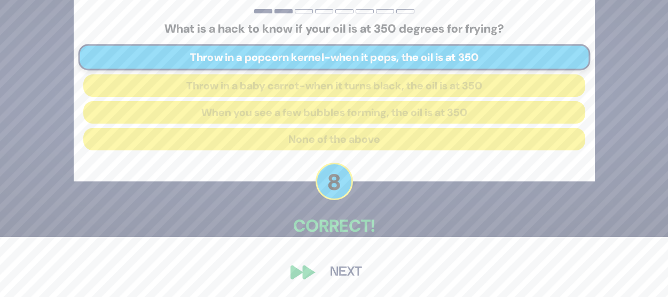
click at [342, 274] on button "Next" at bounding box center [346, 272] width 62 height 25
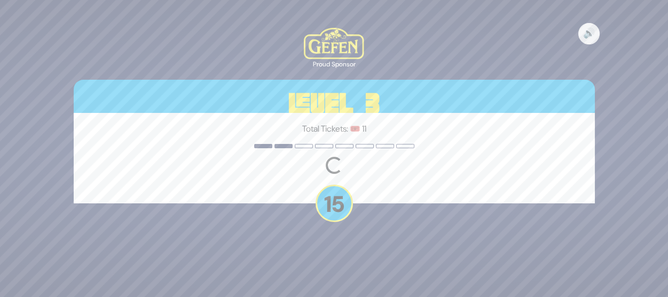
scroll to position [0, 0]
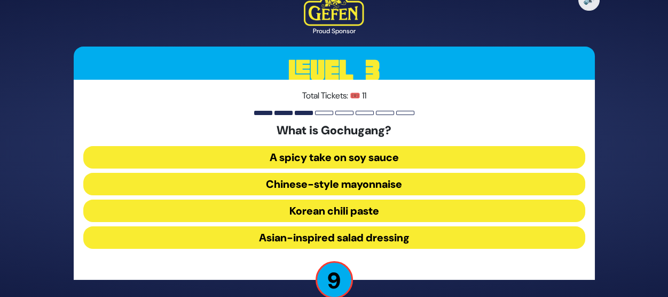
click at [337, 214] on button "Korean chili paste" at bounding box center [334, 210] width 502 height 22
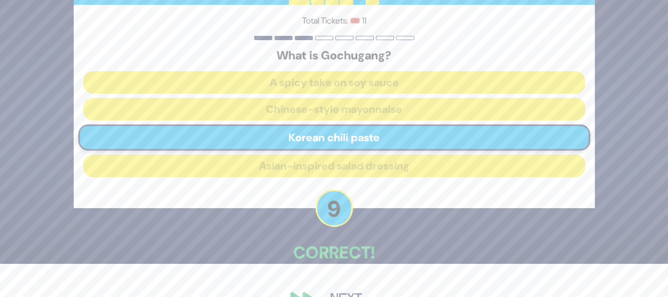
scroll to position [60, 0]
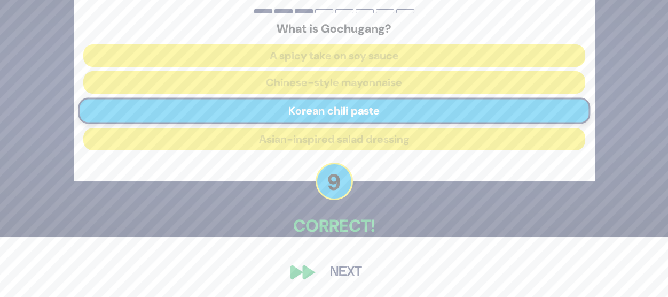
click at [340, 270] on button "Next" at bounding box center [346, 272] width 62 height 25
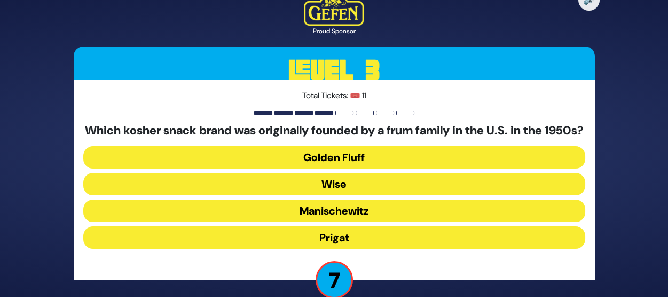
click at [352, 165] on button "Golden Fluff" at bounding box center [334, 157] width 502 height 22
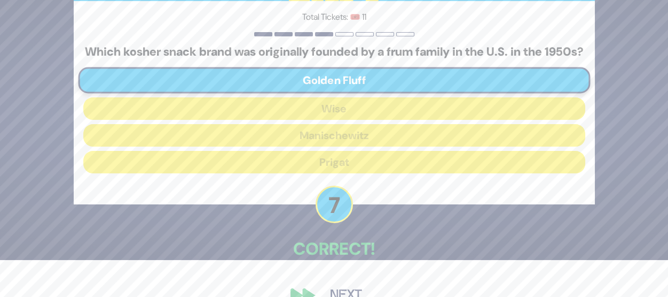
scroll to position [67, 0]
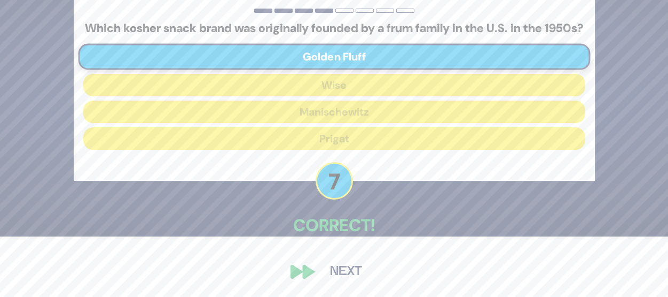
click at [349, 273] on button "Next" at bounding box center [346, 271] width 62 height 25
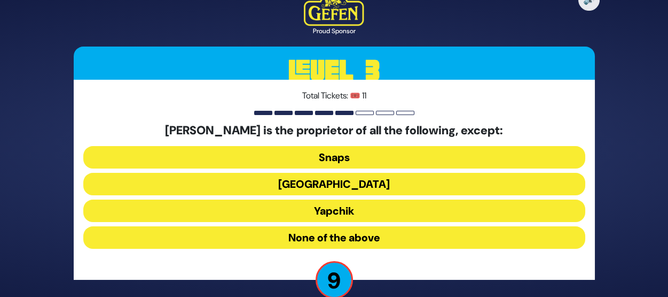
click at [341, 214] on button "Yapchik" at bounding box center [334, 210] width 502 height 22
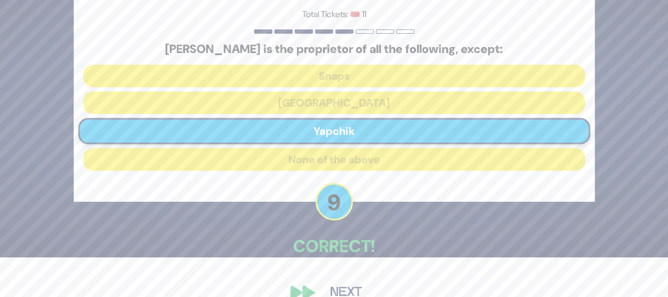
scroll to position [60, 0]
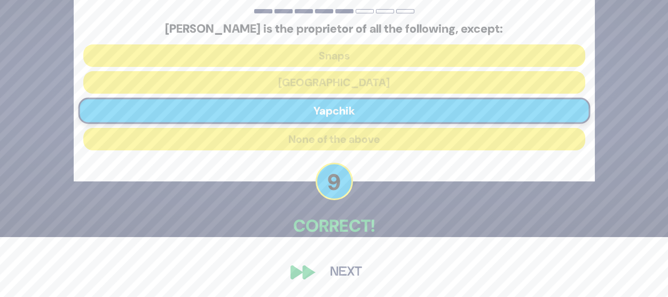
click at [341, 277] on button "Next" at bounding box center [346, 272] width 62 height 25
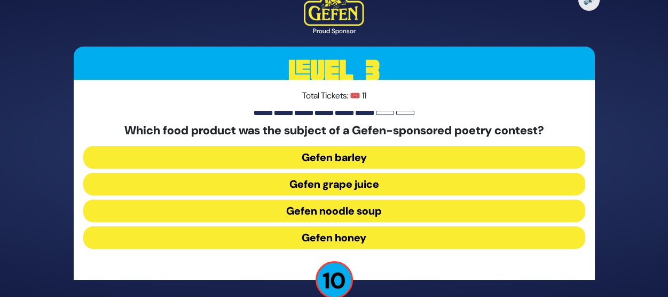
click at [342, 212] on button "Gefen noodle soup" at bounding box center [334, 210] width 502 height 22
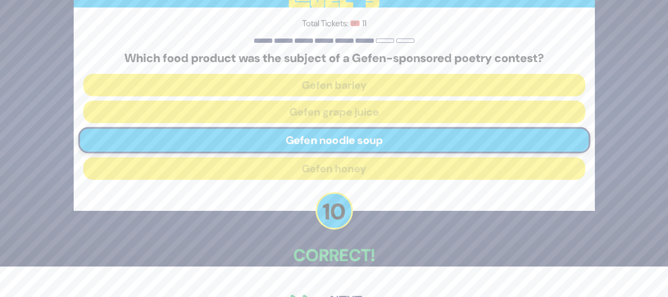
scroll to position [60, 0]
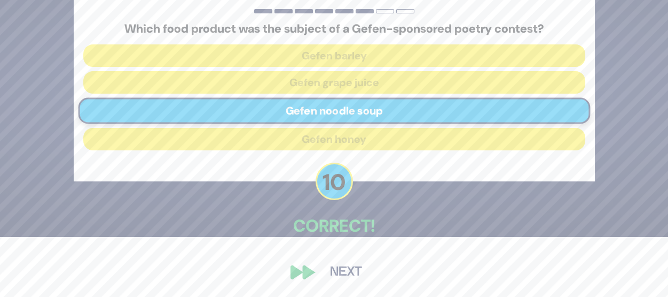
click at [343, 269] on button "Next" at bounding box center [346, 272] width 62 height 25
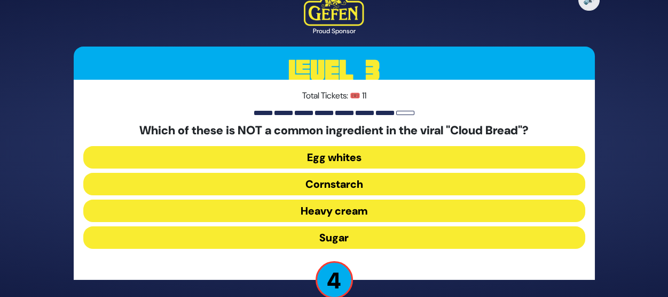
click at [350, 215] on button "Heavy cream" at bounding box center [334, 210] width 502 height 22
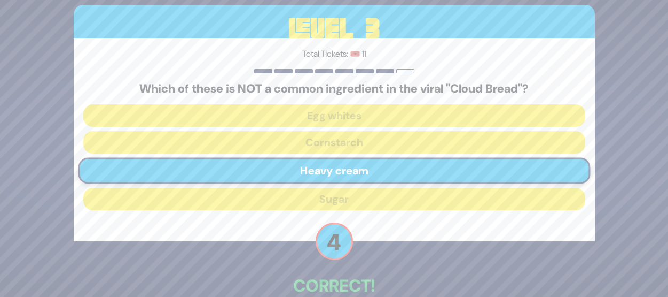
scroll to position [60, 0]
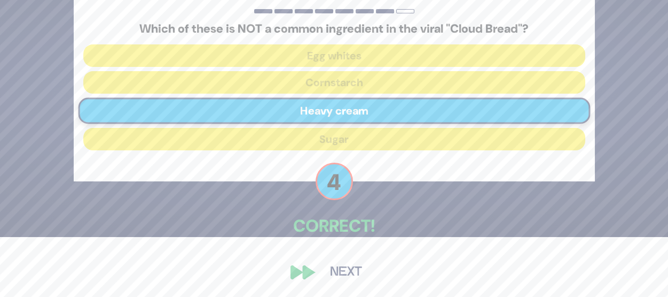
click at [349, 269] on button "Next" at bounding box center [346, 272] width 62 height 25
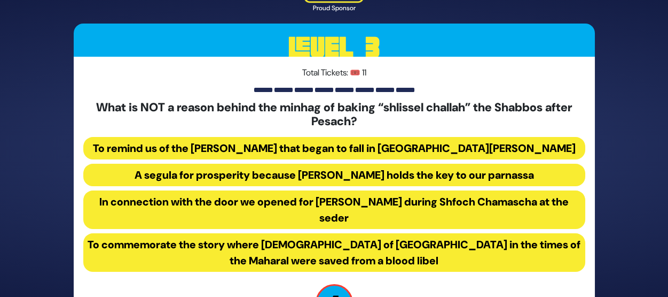
click at [332, 253] on button "To commemorate the story where [DEMOGRAPHIC_DATA] of [GEOGRAPHIC_DATA] in the t…" at bounding box center [334, 252] width 502 height 38
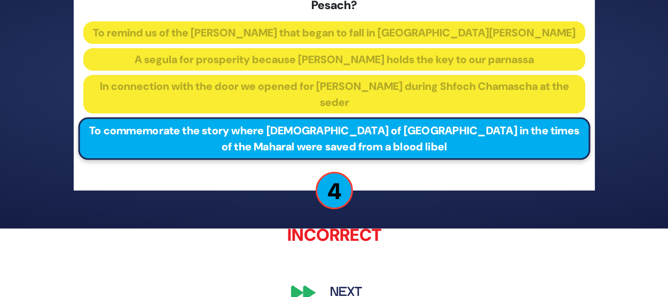
scroll to position [89, 0]
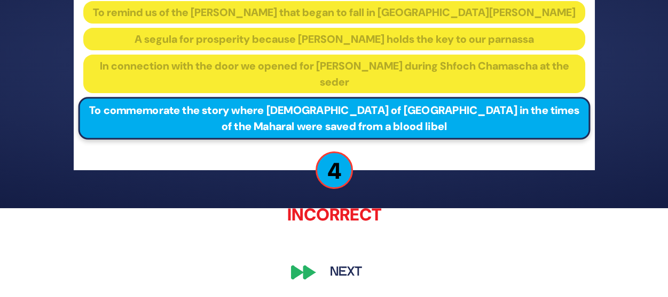
click at [347, 266] on button "Next" at bounding box center [346, 272] width 62 height 25
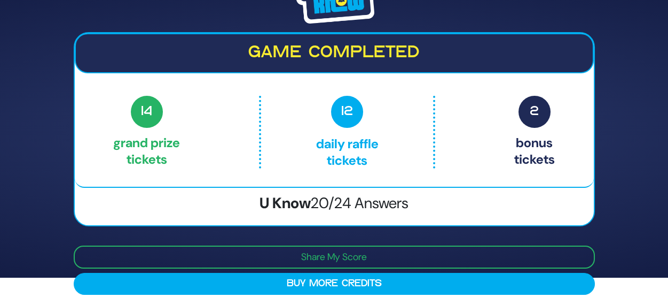
scroll to position [29, 0]
